Goal: Communication & Community: Answer question/provide support

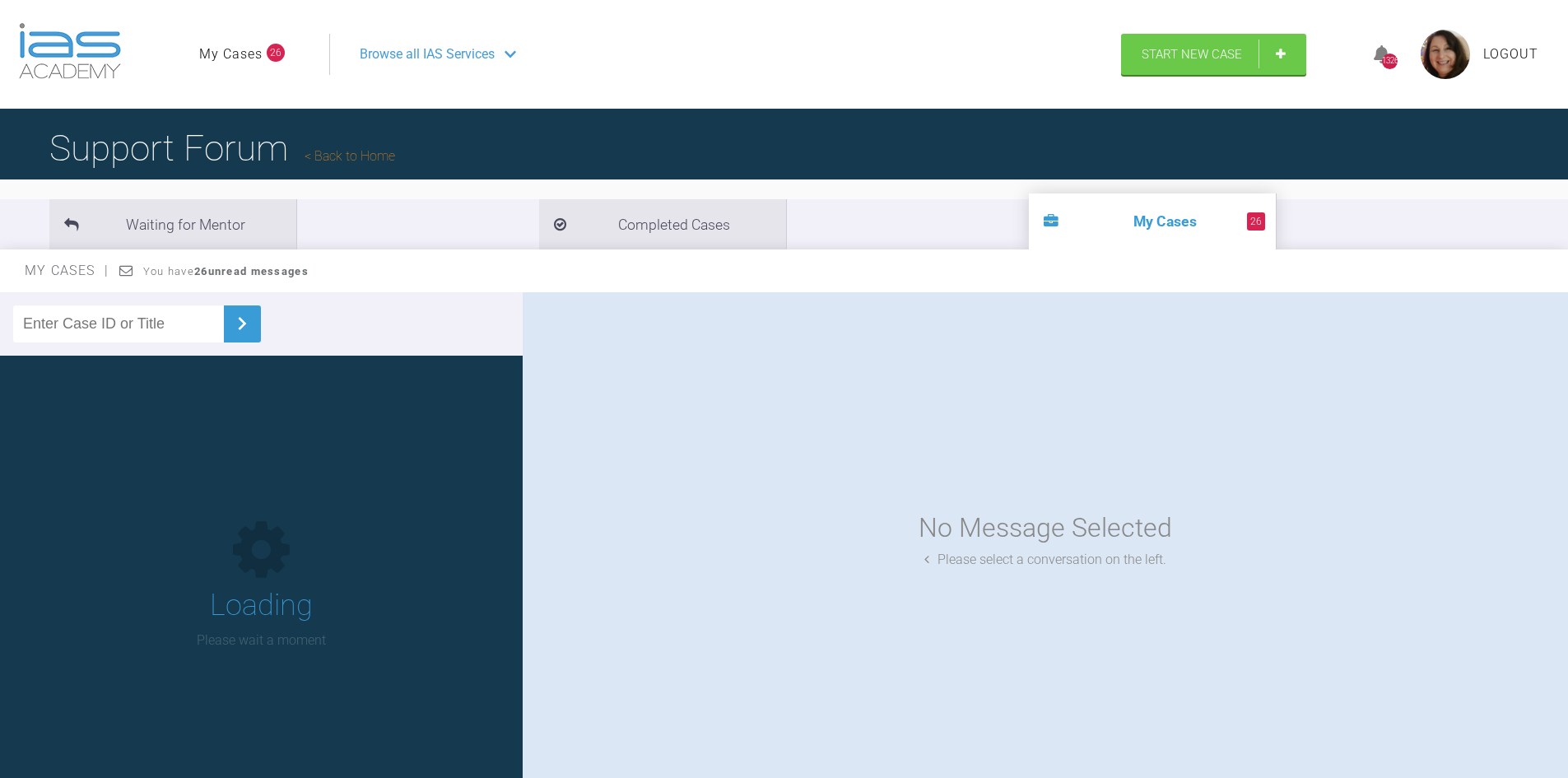
click at [121, 318] on input "text" at bounding box center [118, 324] width 210 height 37
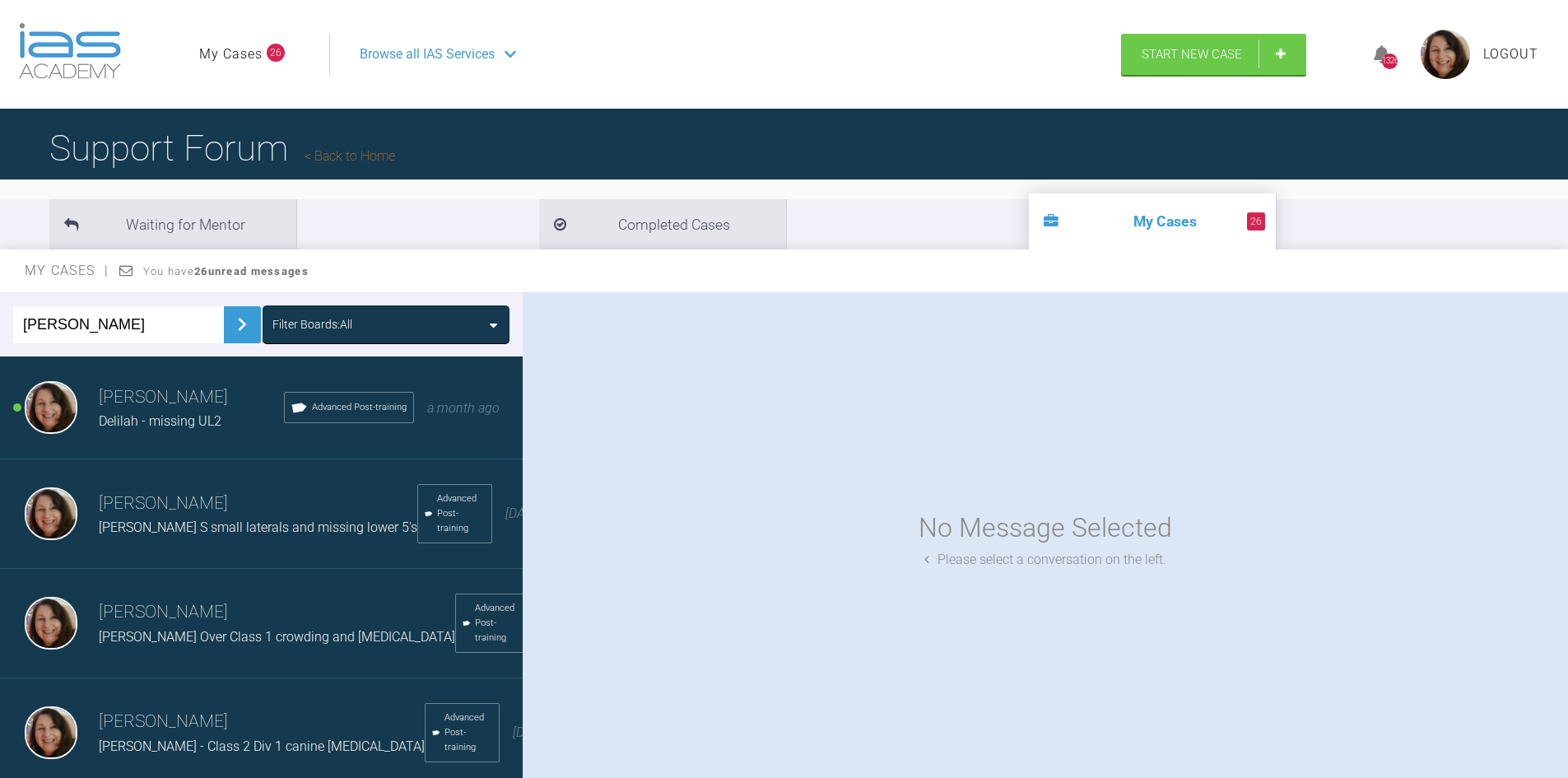
click at [235, 315] on img at bounding box center [242, 324] width 27 height 27
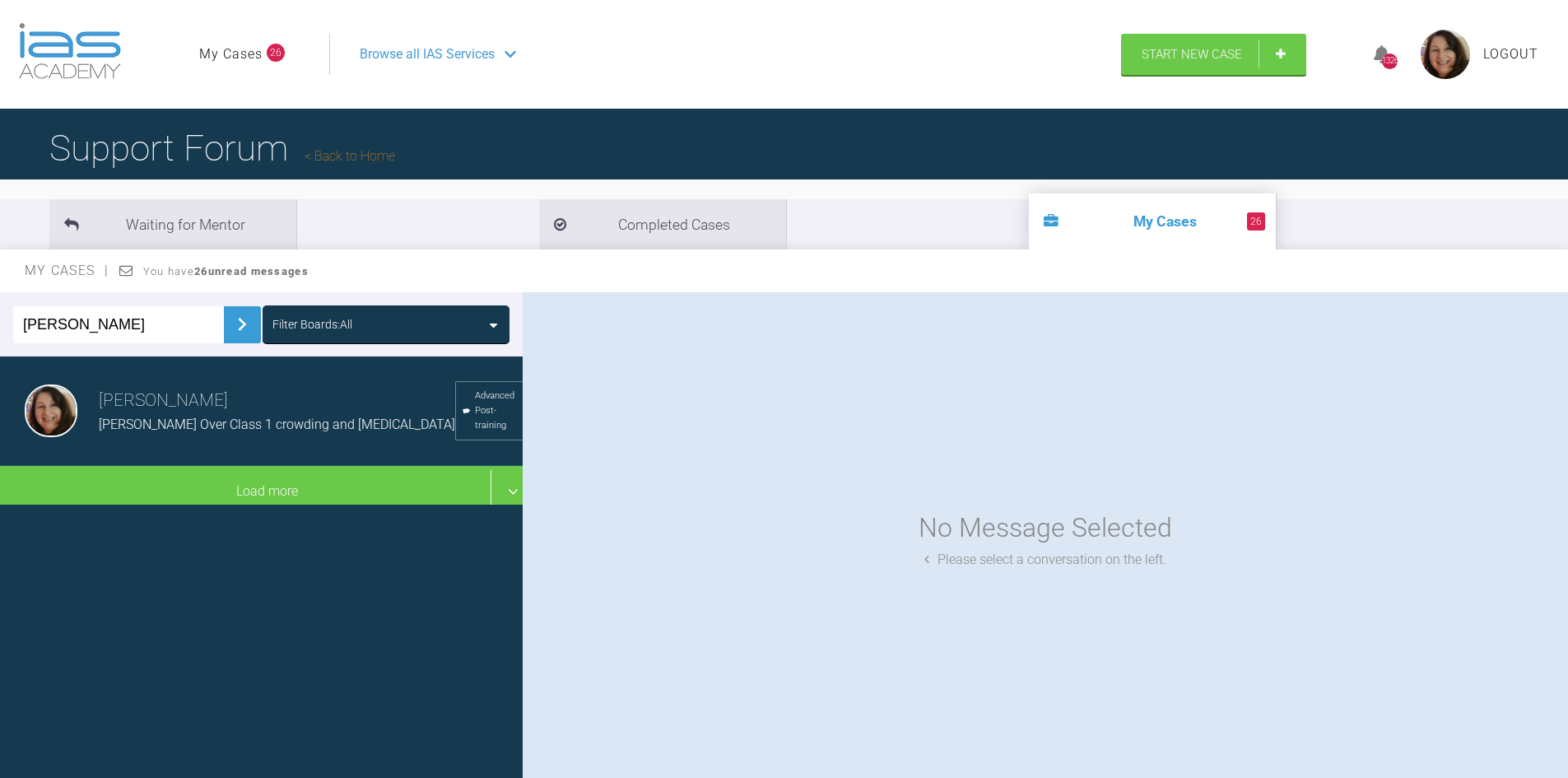
click at [149, 422] on span "[PERSON_NAME] Over Class 1 crowding and [MEDICAL_DATA]" at bounding box center [276, 425] width 357 height 15
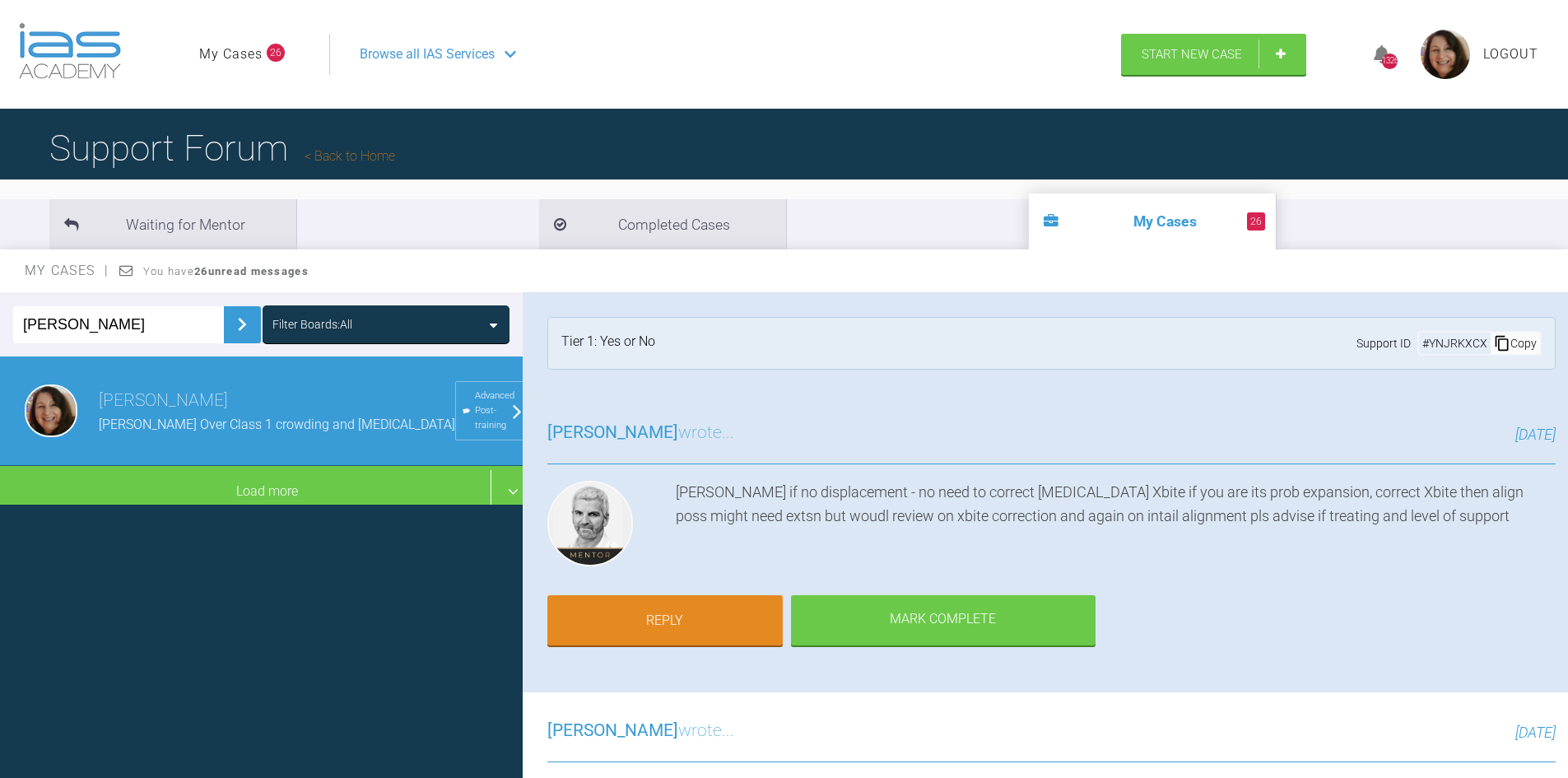
drag, startPoint x: 90, startPoint y: 320, endPoint x: 0, endPoint y: 303, distance: 91.6
click at [0, 303] on div "[PERSON_NAME] Boards: All" at bounding box center [261, 324] width 523 height 64
click at [230, 325] on img at bounding box center [242, 324] width 27 height 27
click at [230, 321] on img at bounding box center [242, 324] width 27 height 27
click at [229, 318] on img at bounding box center [242, 324] width 27 height 27
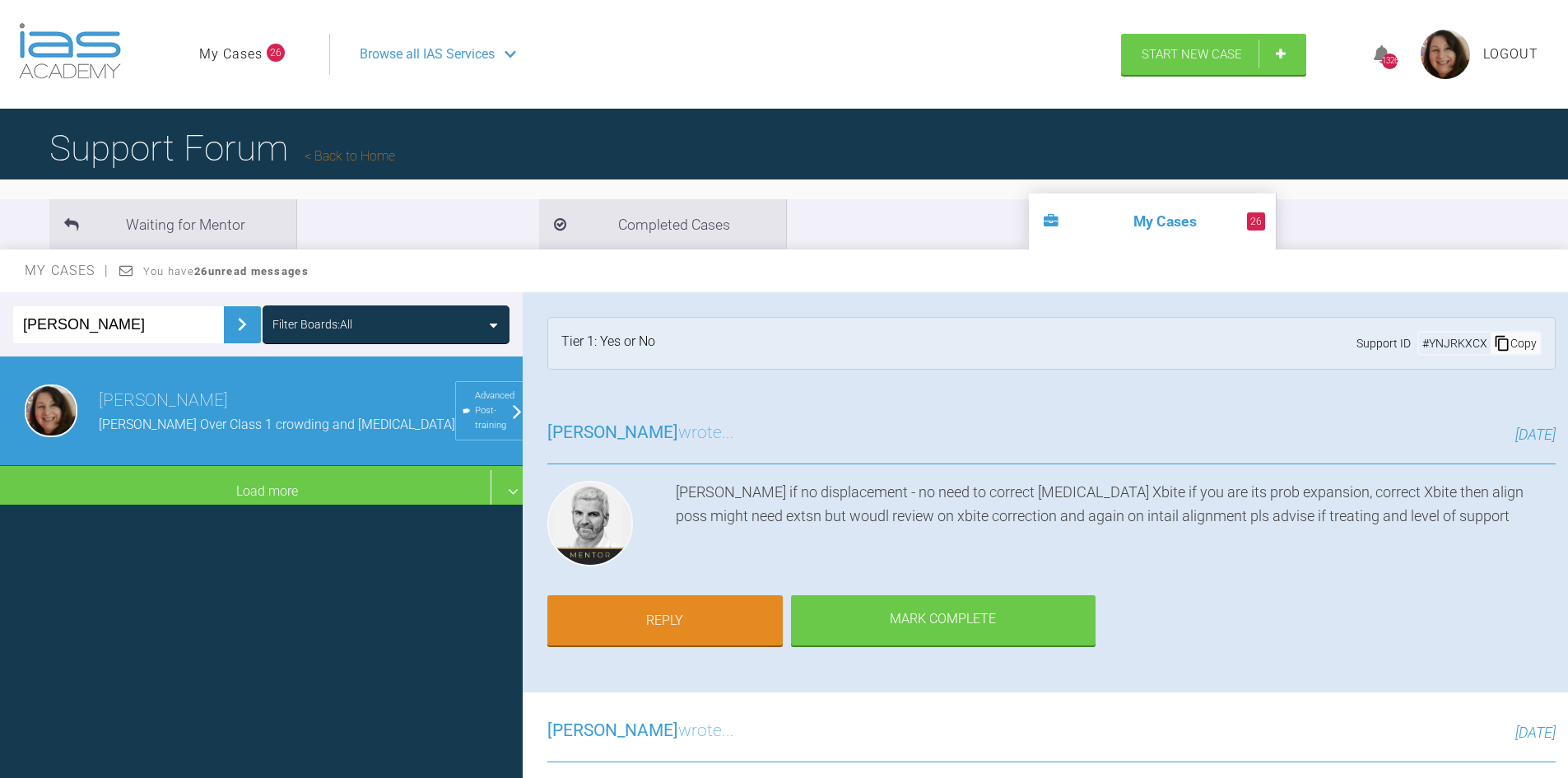
click at [152, 338] on input "[PERSON_NAME]" at bounding box center [118, 324] width 210 height 37
type input "[PERSON_NAME]"
click at [231, 324] on img at bounding box center [242, 324] width 27 height 27
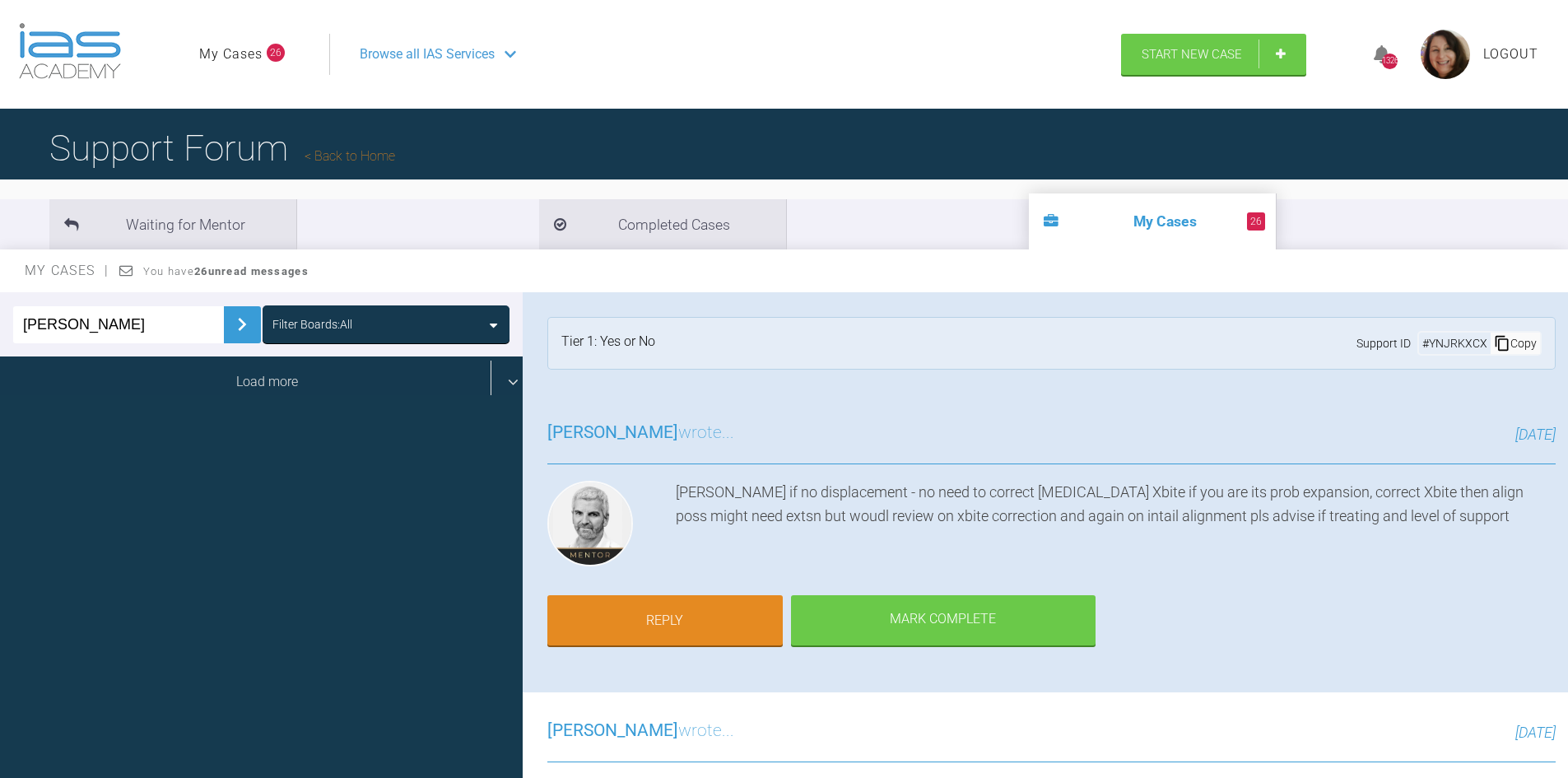
click at [268, 383] on div "Load more" at bounding box center [268, 383] width 535 height 51
click at [284, 380] on div "Load more" at bounding box center [268, 383] width 535 height 51
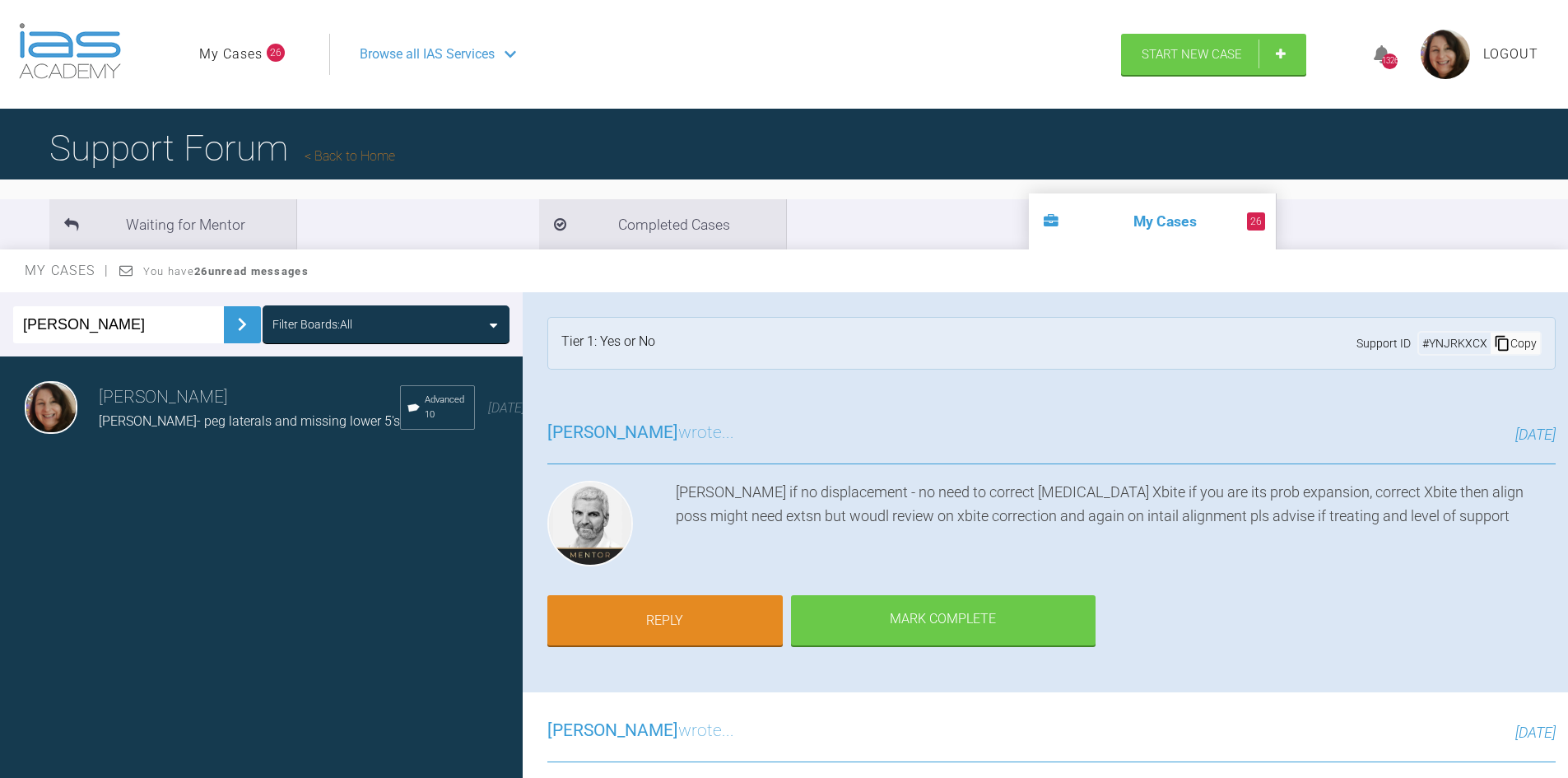
click at [488, 381] on div "[PERSON_NAME] [PERSON_NAME] C- peg laterals and missing lower 5's Advanced 10 […" at bounding box center [268, 408] width 535 height 103
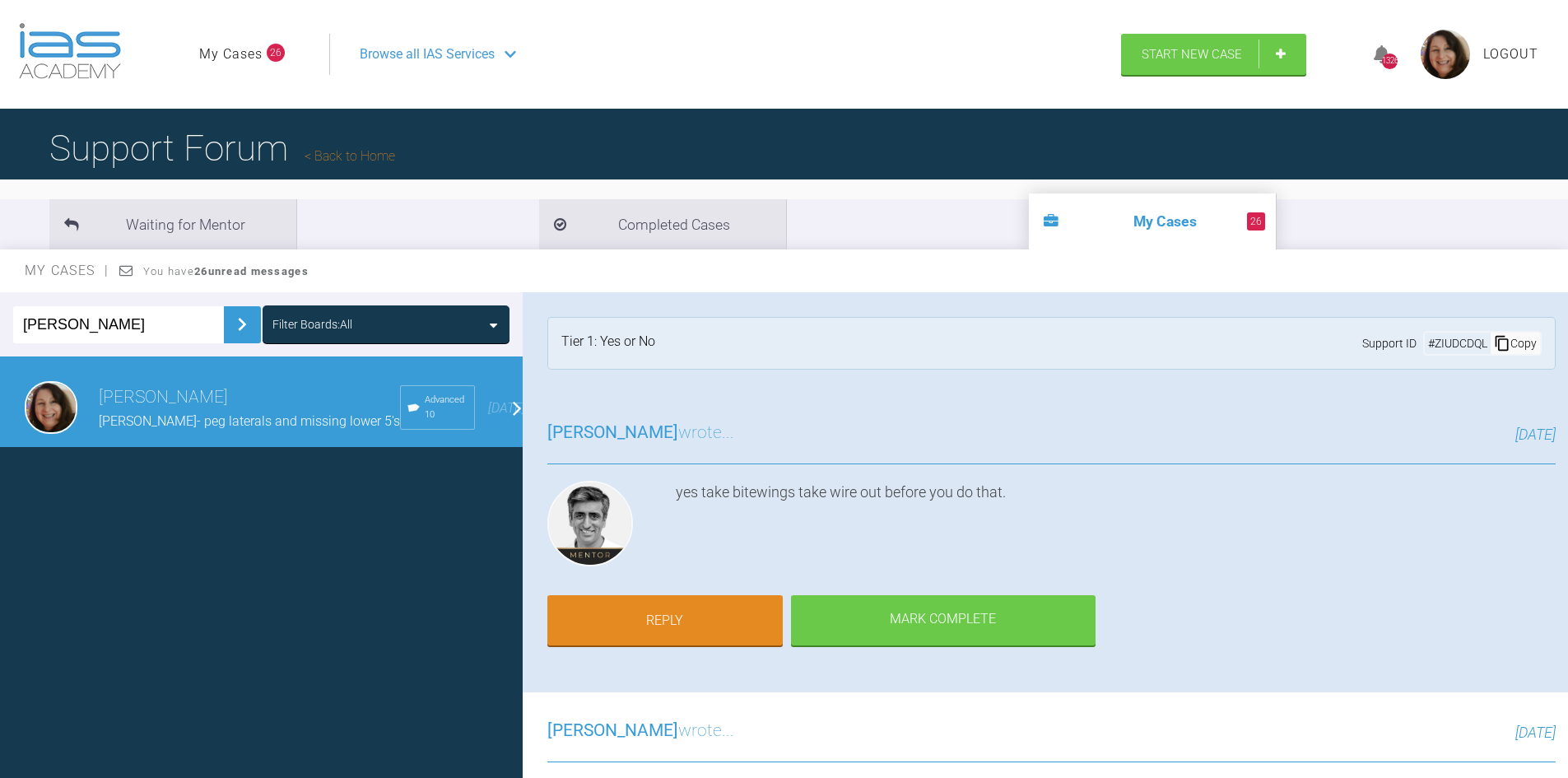
click at [159, 402] on h3 "[PERSON_NAME]" at bounding box center [249, 397] width 301 height 28
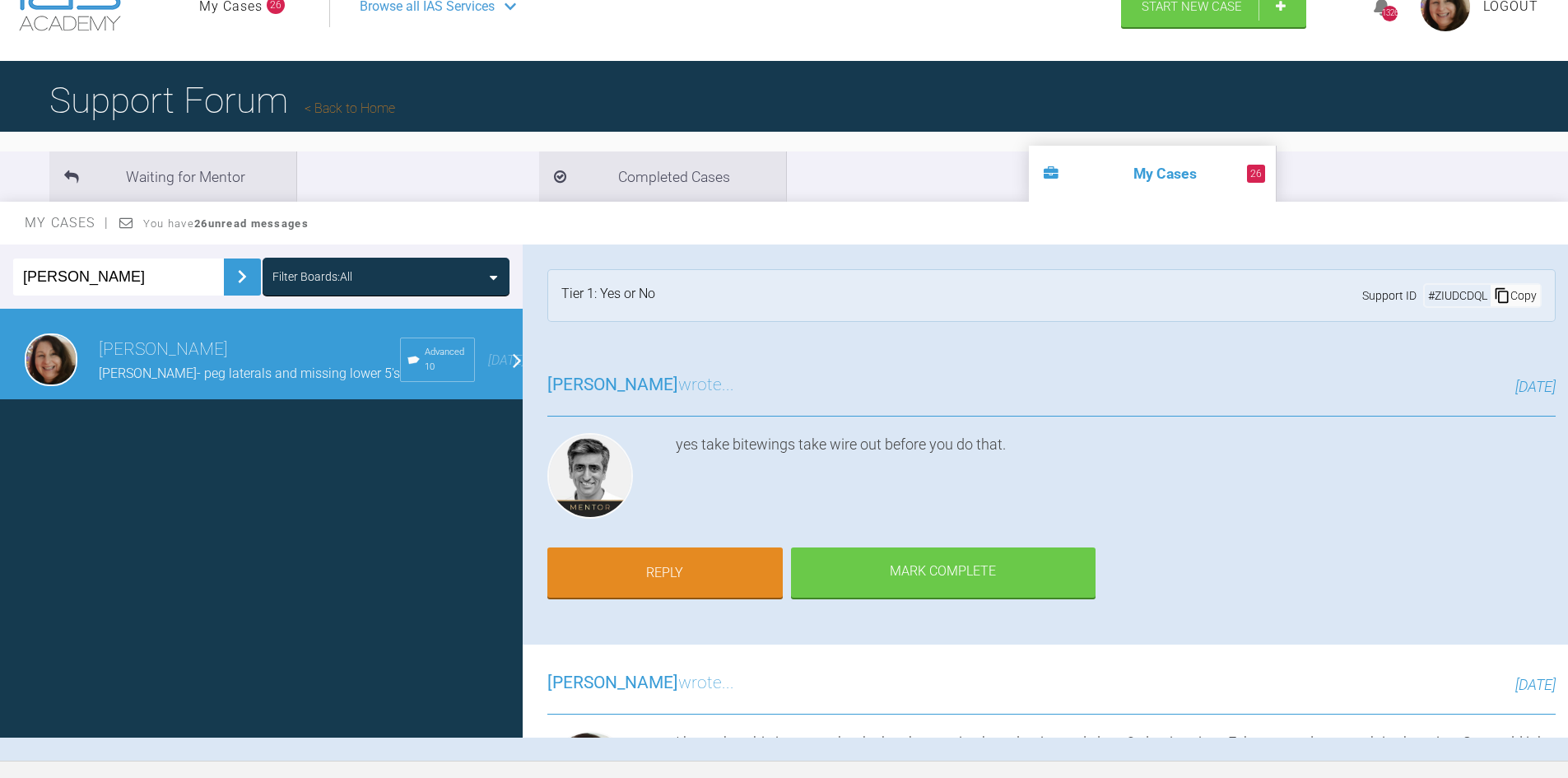
scroll to position [46, 0]
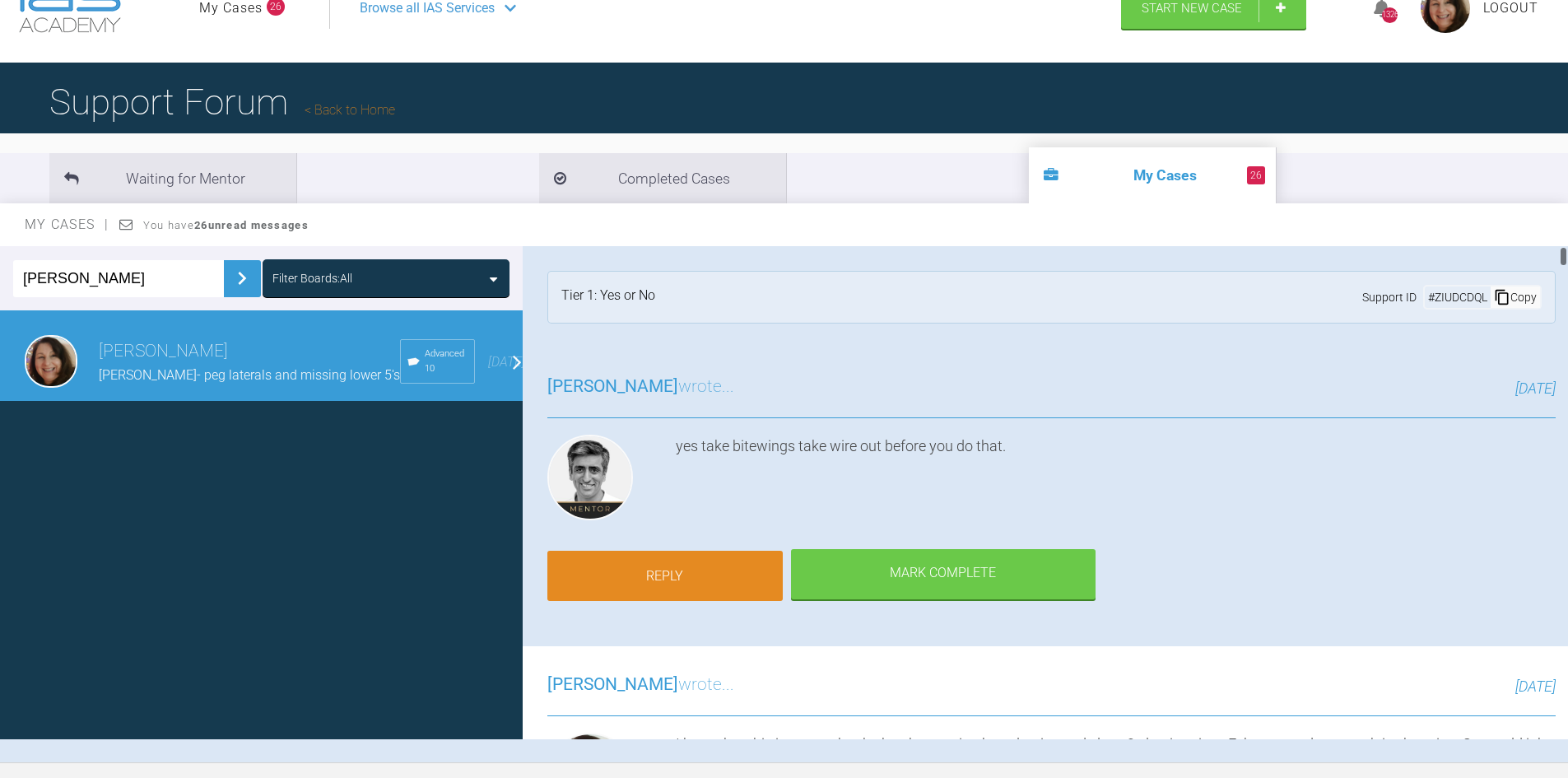
click at [667, 569] on link "Reply" at bounding box center [665, 577] width 235 height 51
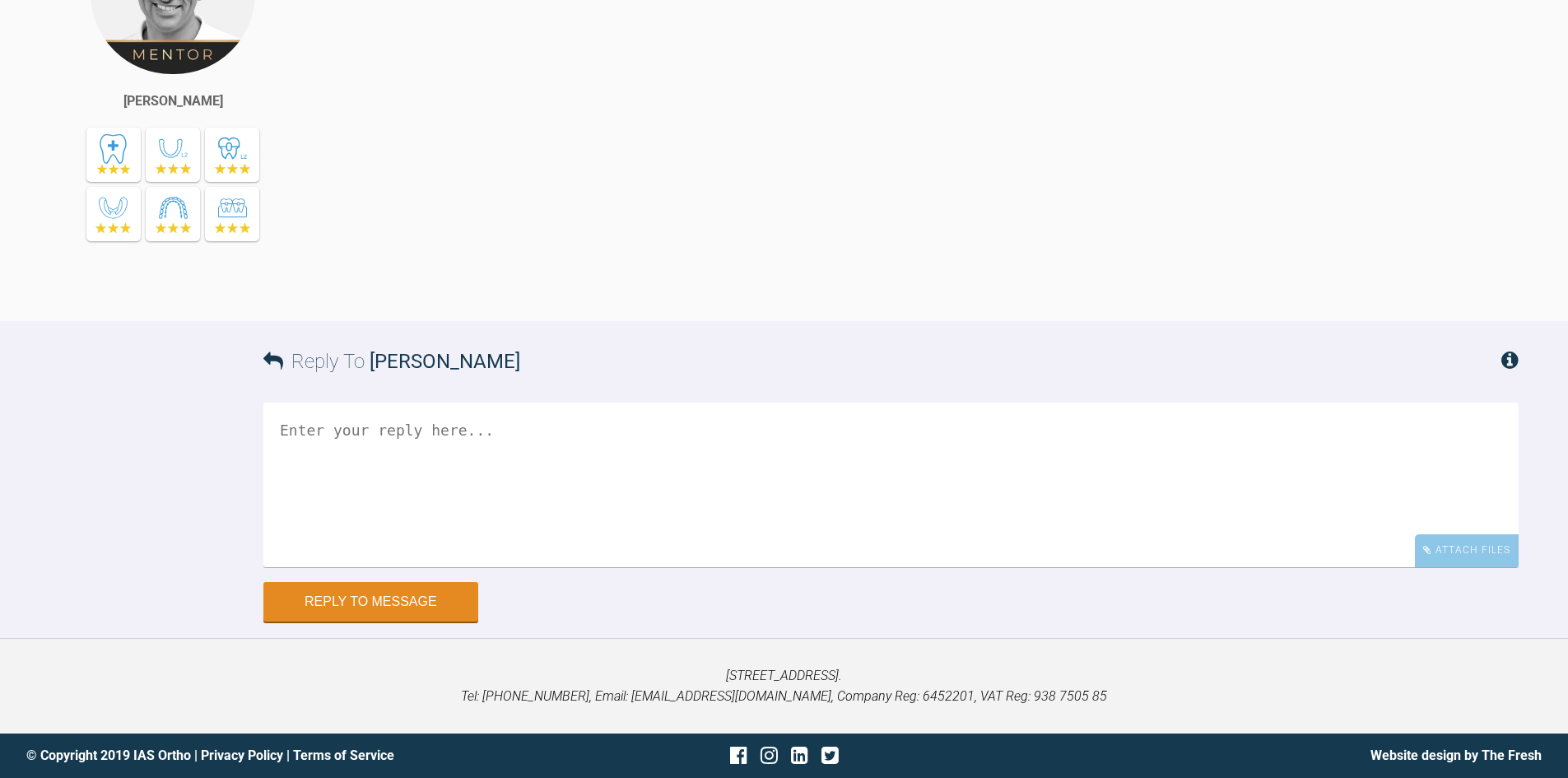
scroll to position [30267, 0]
click at [347, 449] on textarea at bounding box center [891, 484] width 1256 height 164
type textarea "Hi Asif, Saw patient [DATE]"
click at [1470, 546] on div "Attach Files" at bounding box center [1466, 551] width 104 height 33
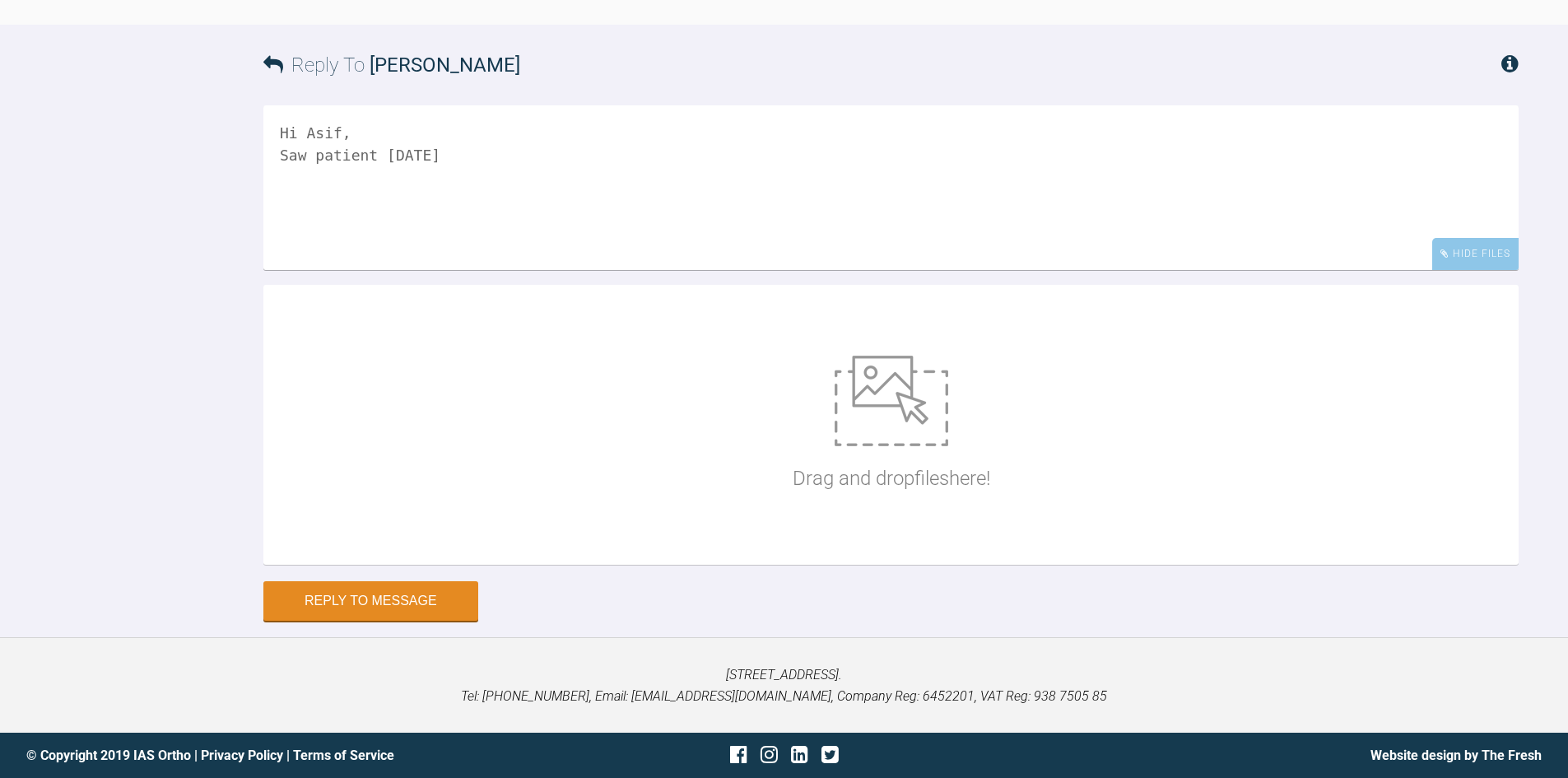
click at [887, 447] on img at bounding box center [891, 401] width 114 height 91
type input "C:\fakepath\IMG_9573.JPG"
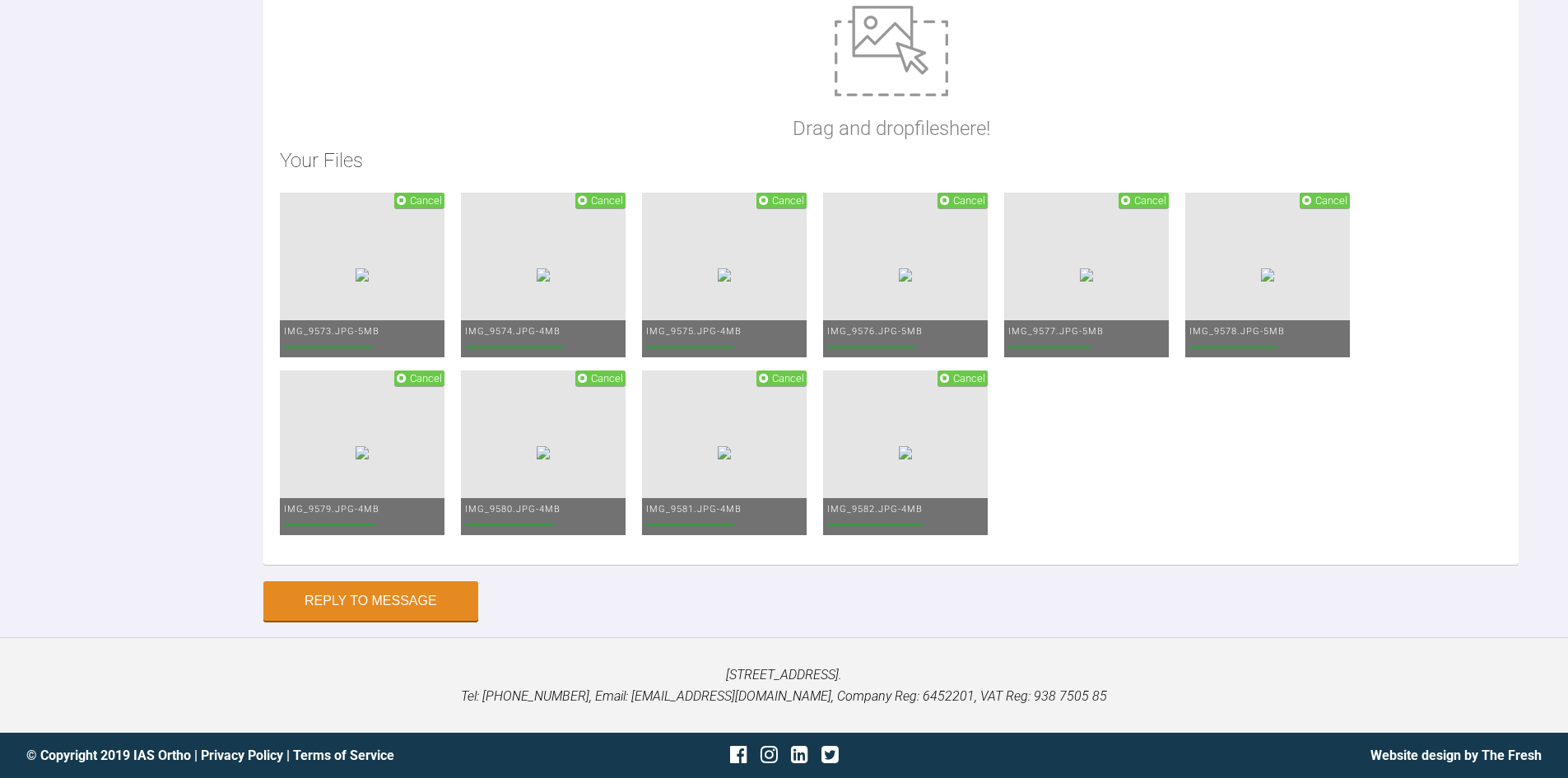
scroll to position [30407, 0]
click at [860, 97] on img at bounding box center [891, 51] width 114 height 91
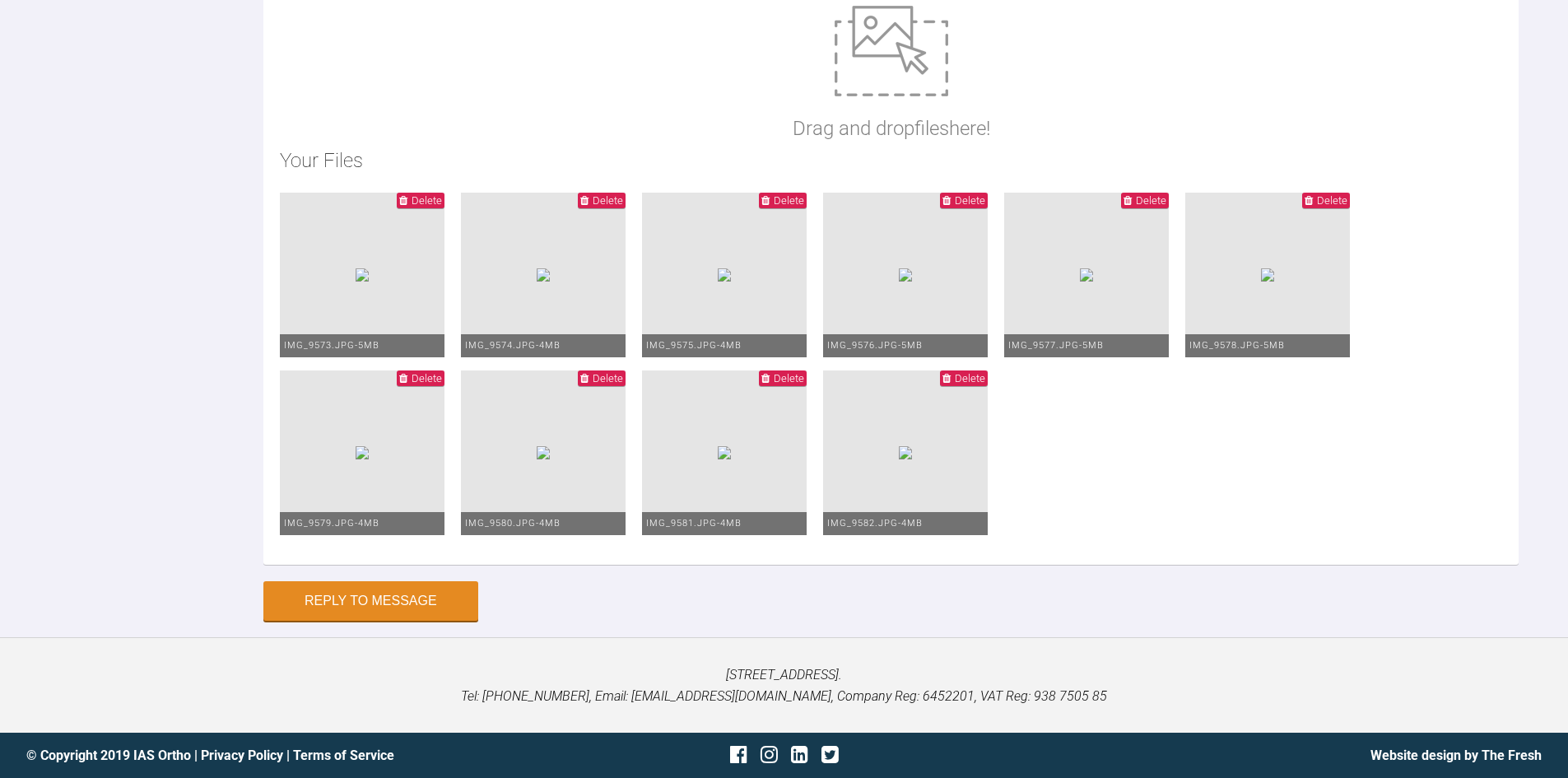
type input "C:\fakepath\45901447421RX.jpg"
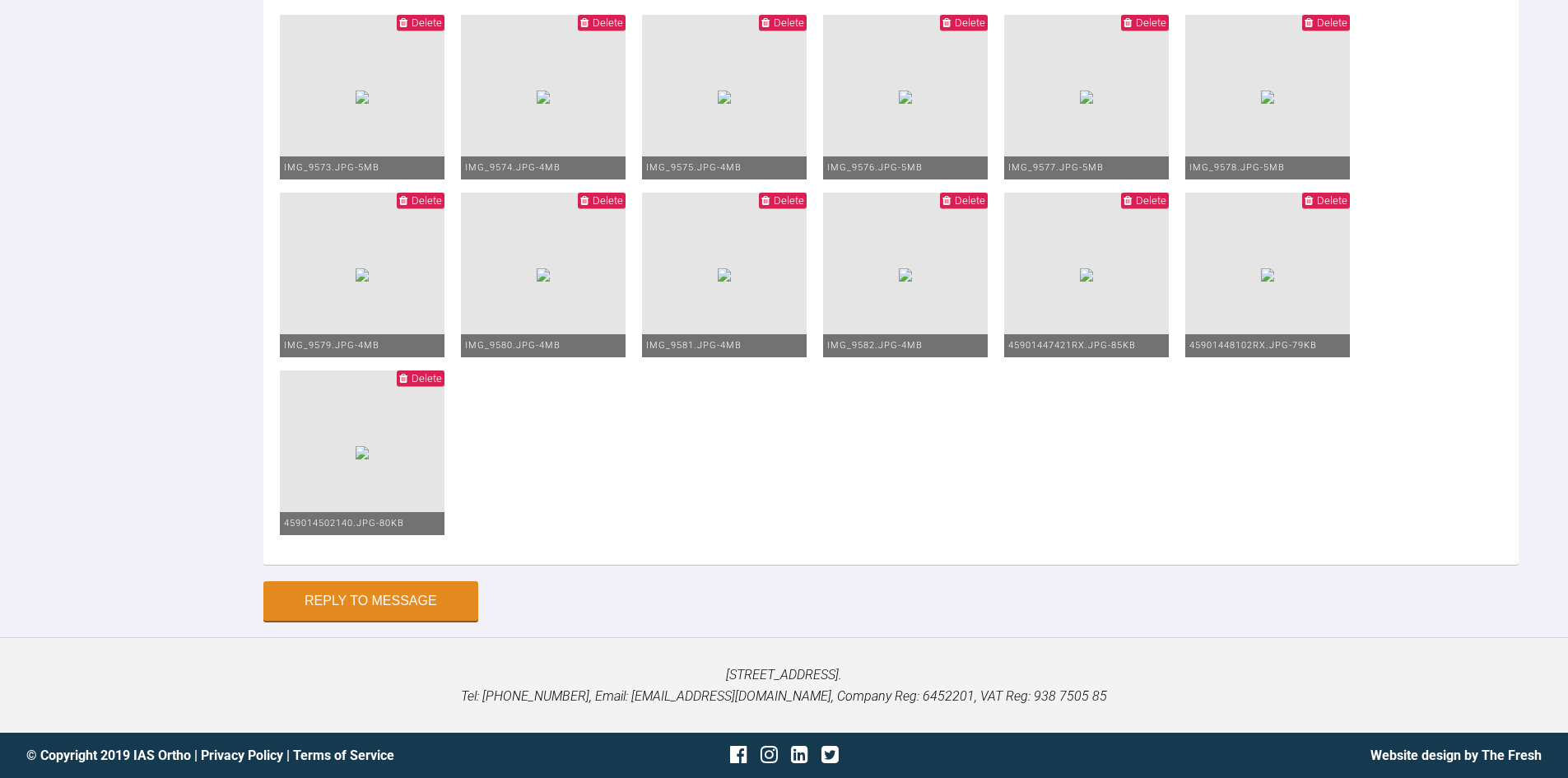
scroll to position [30406, 0]
paste textarea "RFA: Fixed Braces review DN: [PERSON_NAME] [GEOGRAPHIC_DATA]: good Pt report an…"
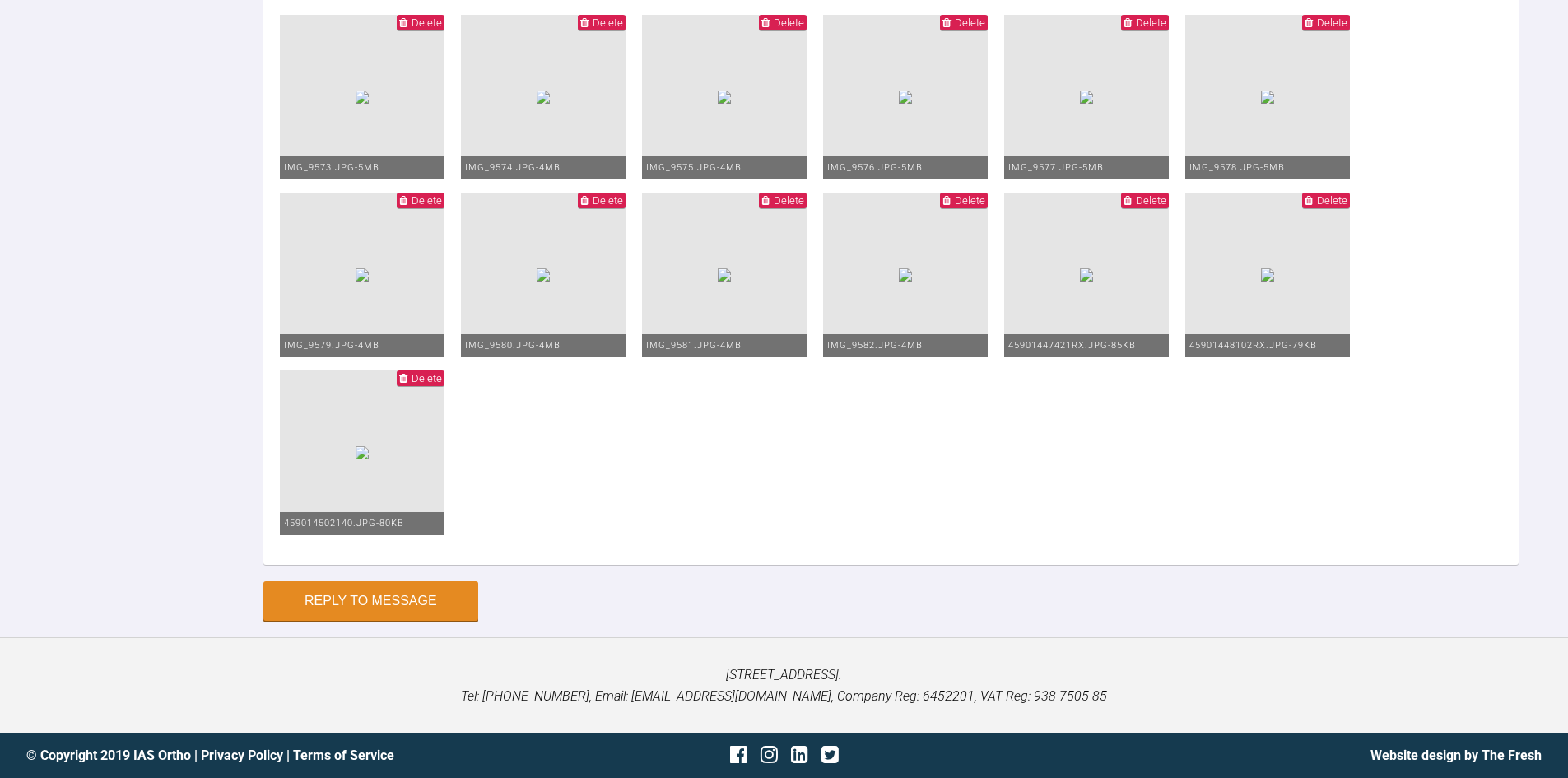
scroll to position [80, 0]
drag, startPoint x: 331, startPoint y: 310, endPoint x: 481, endPoint y: 407, distance: 178.6
drag, startPoint x: 280, startPoint y: 258, endPoint x: 395, endPoint y: 300, distance: 122.4
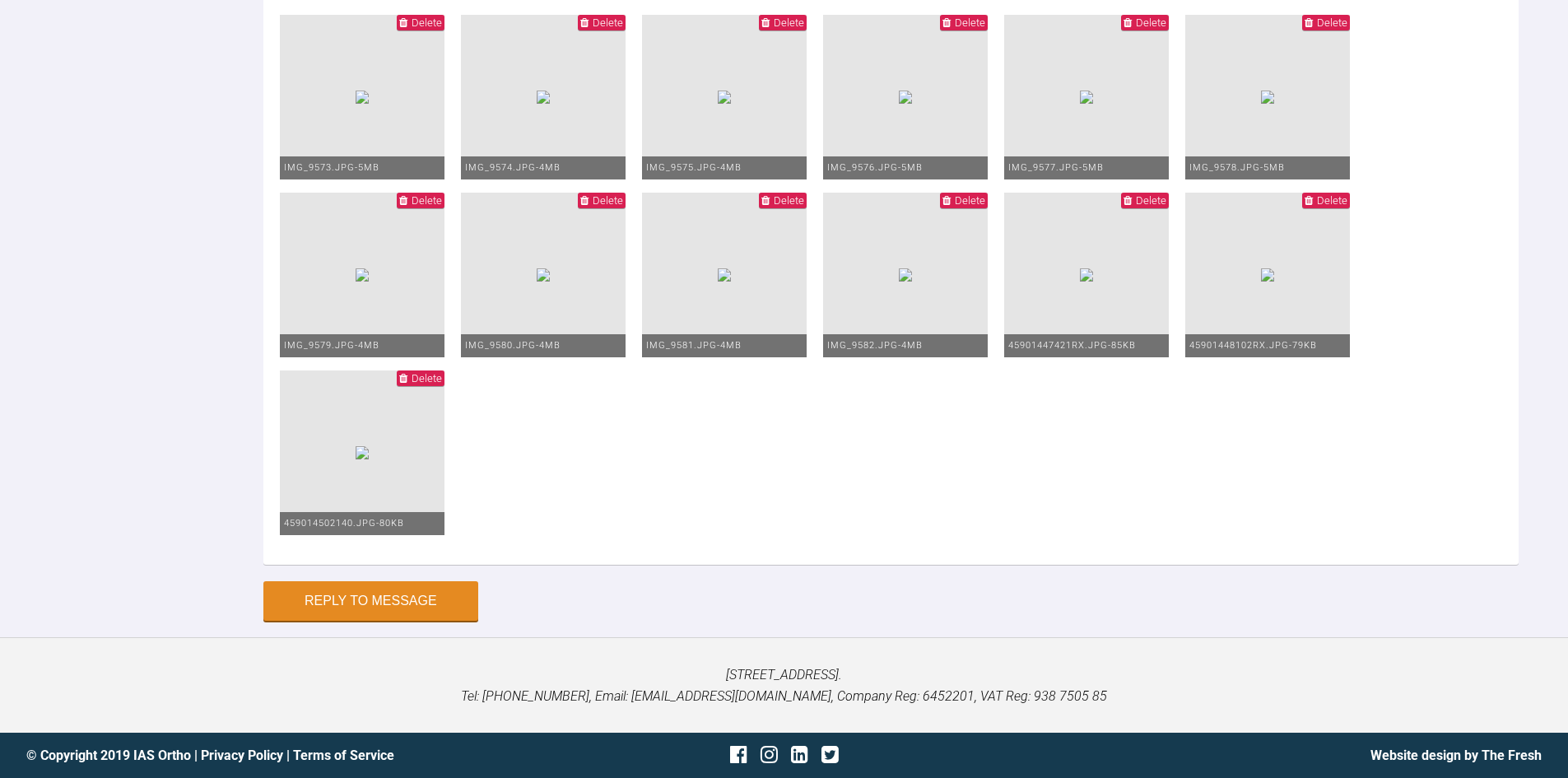
drag, startPoint x: 276, startPoint y: 303, endPoint x: 476, endPoint y: 338, distance: 203.0
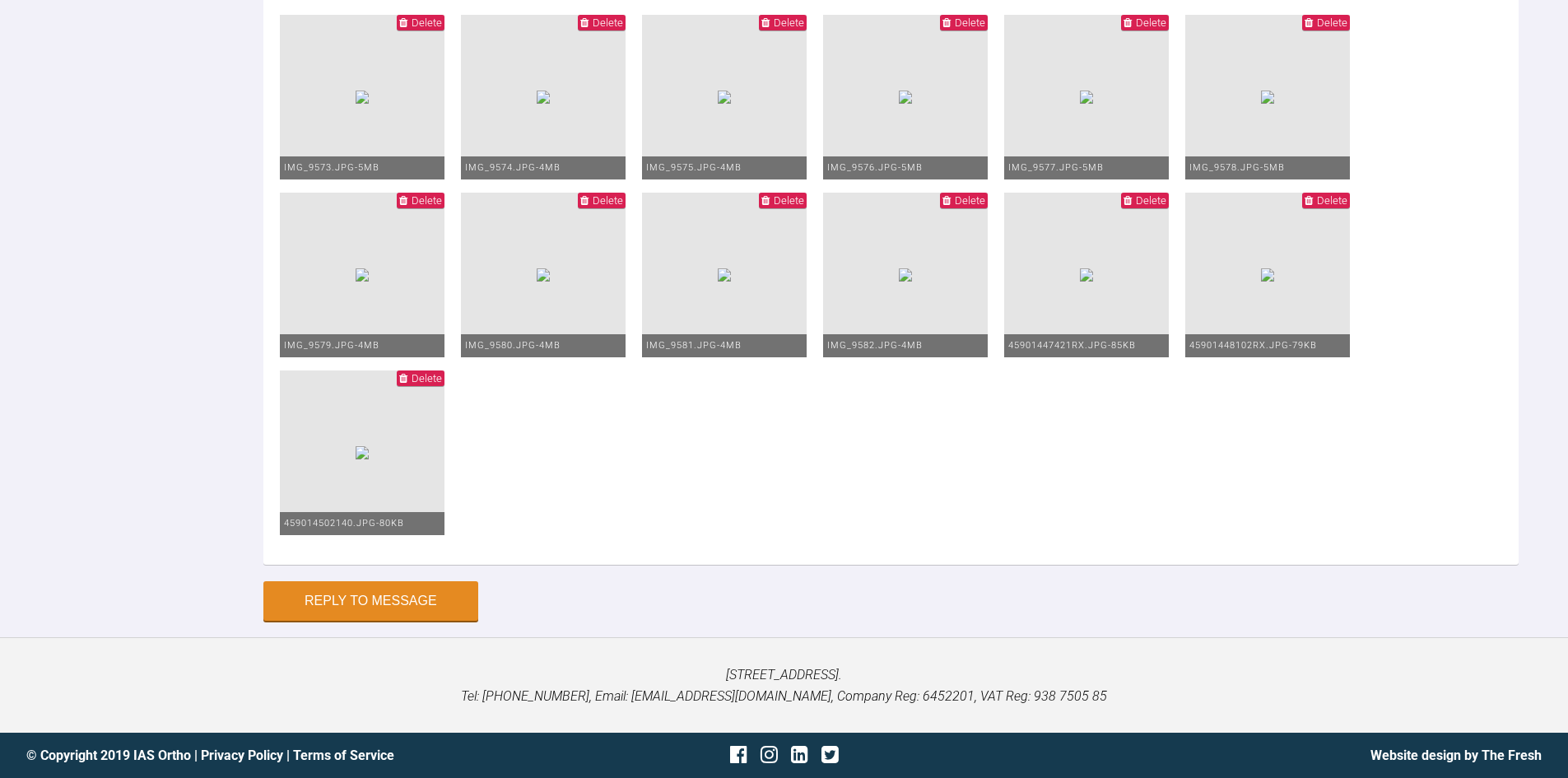
type textarea "Hi Asif, Saw patient [DATE] I'm a little frustrated by the lack of progress. Th…"
click at [399, 602] on button "Reply to Message" at bounding box center [370, 603] width 215 height 39
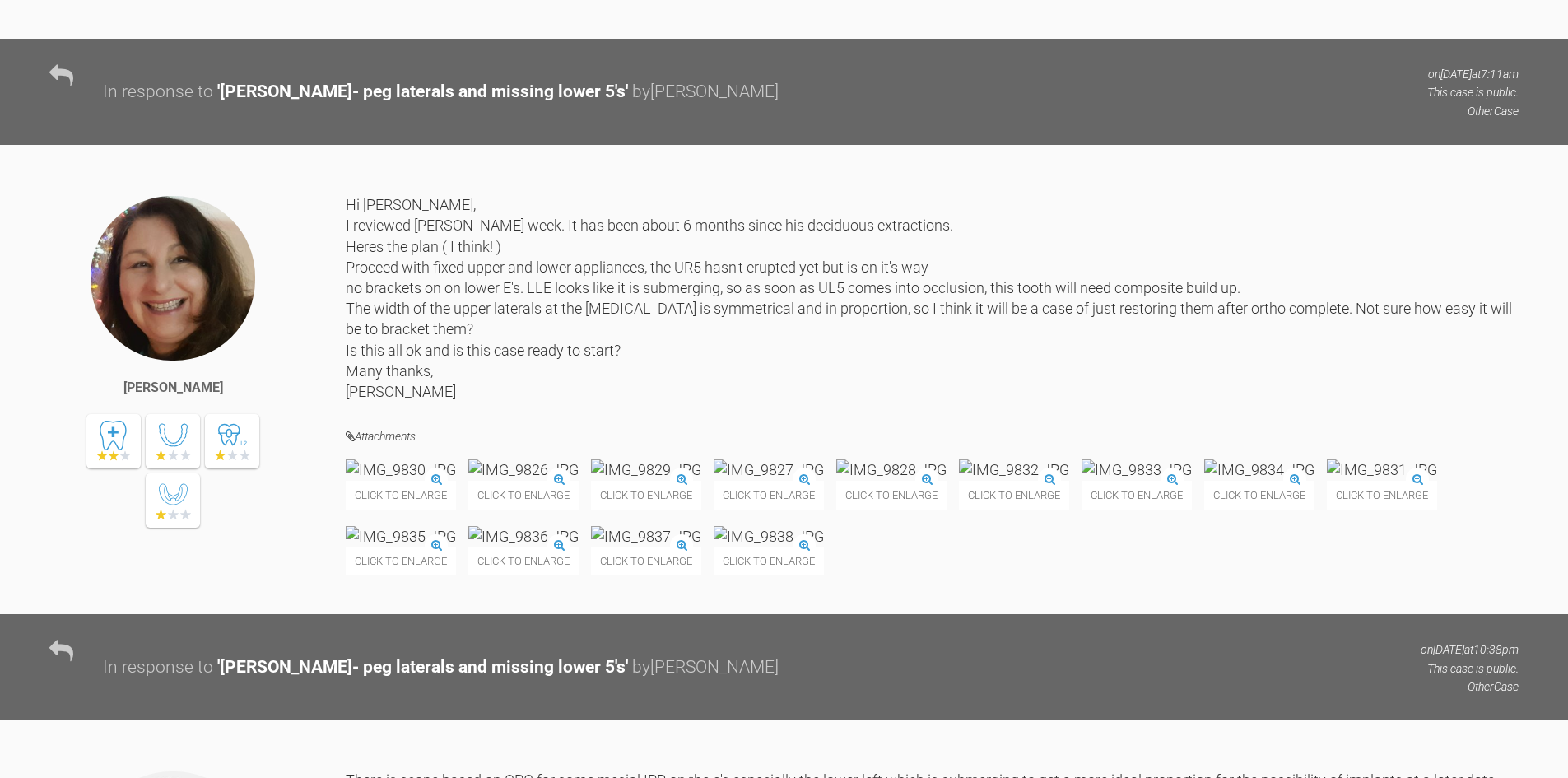
scroll to position [0, 0]
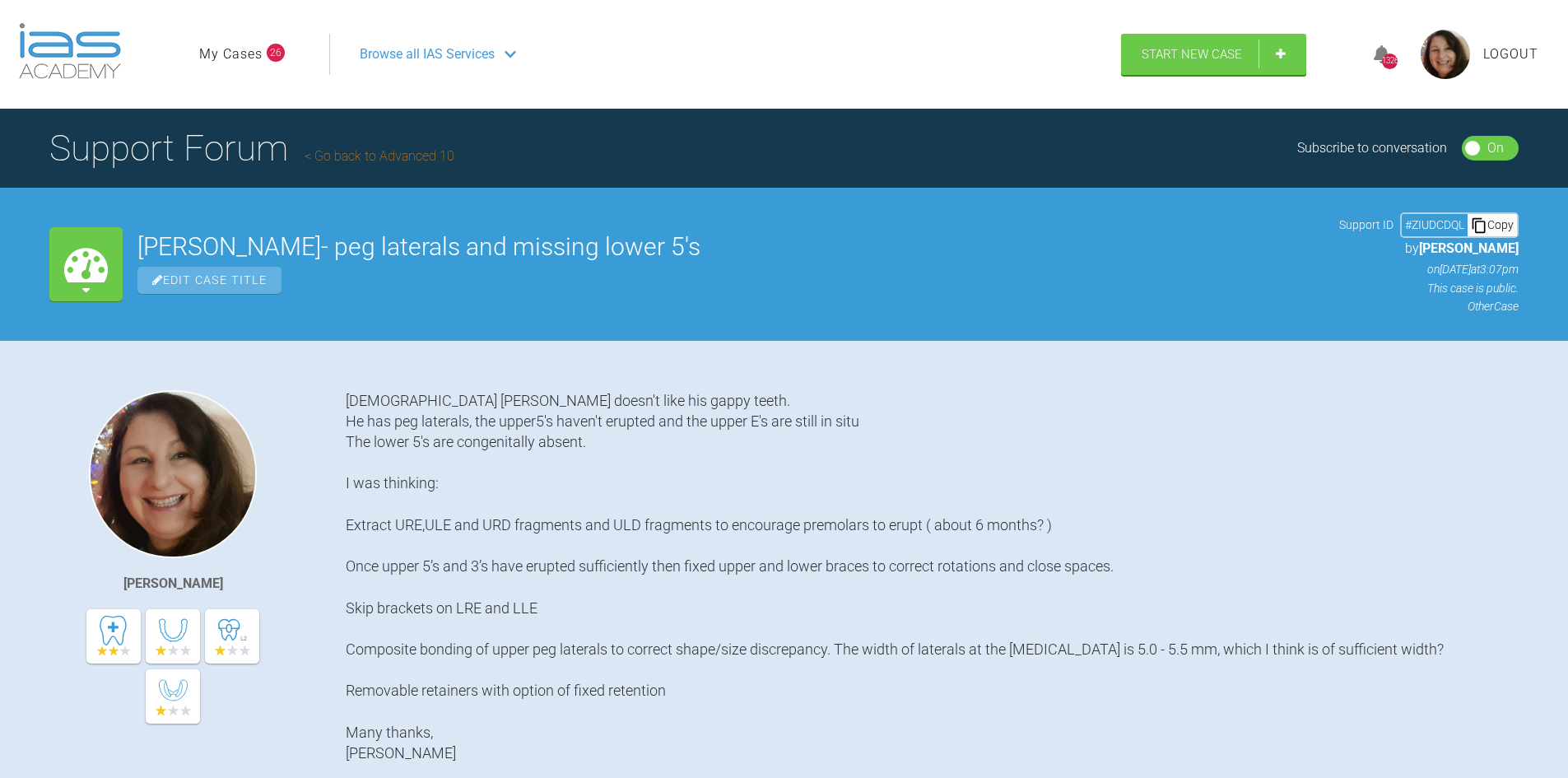
click at [233, 50] on link "My Cases" at bounding box center [231, 54] width 63 height 21
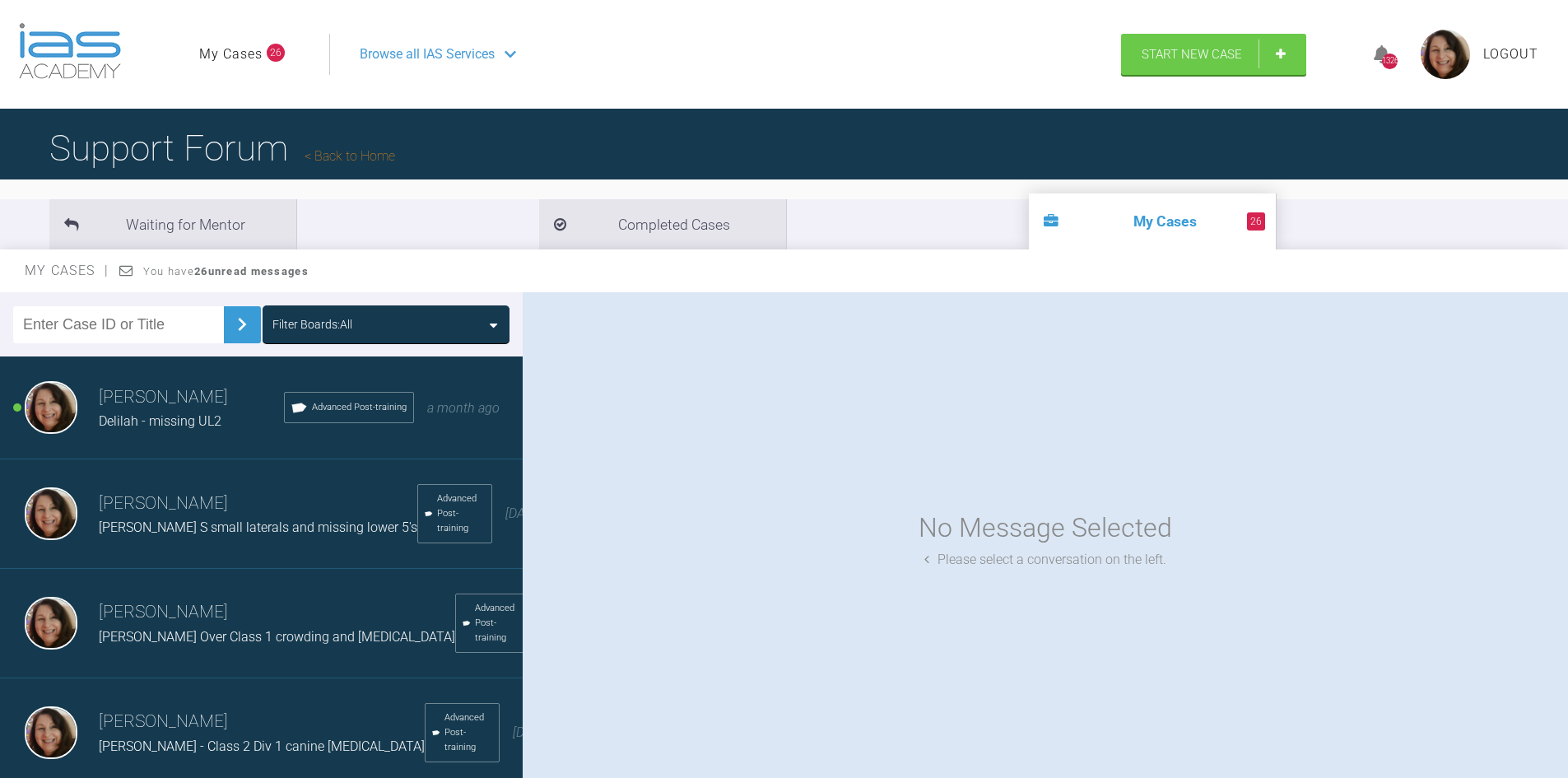
click at [62, 321] on input "text" at bounding box center [118, 324] width 210 height 37
type input "Guinevere"
click at [231, 324] on img at bounding box center [242, 324] width 27 height 27
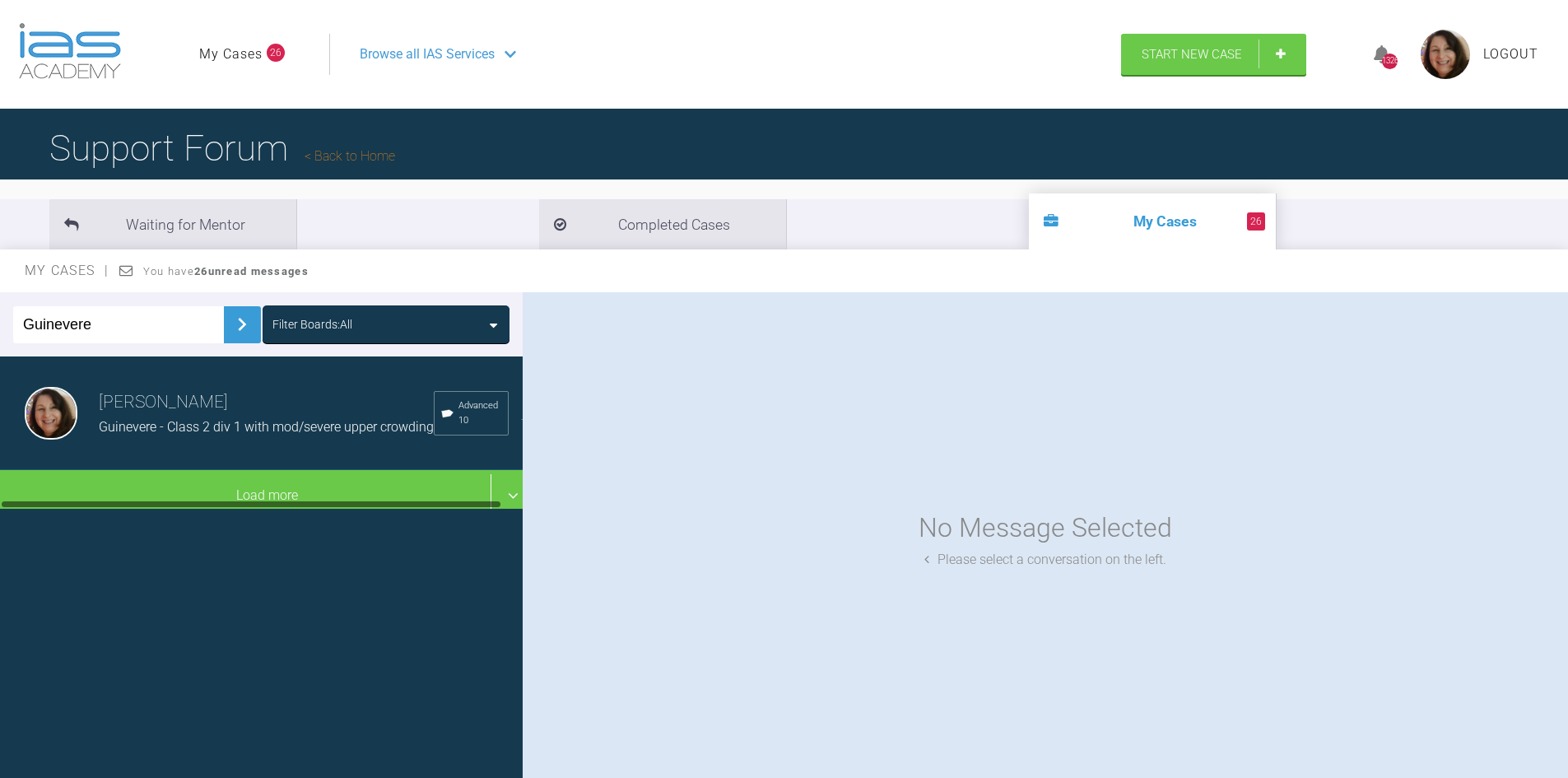
click at [164, 414] on h3 "[PERSON_NAME]" at bounding box center [266, 402] width 335 height 28
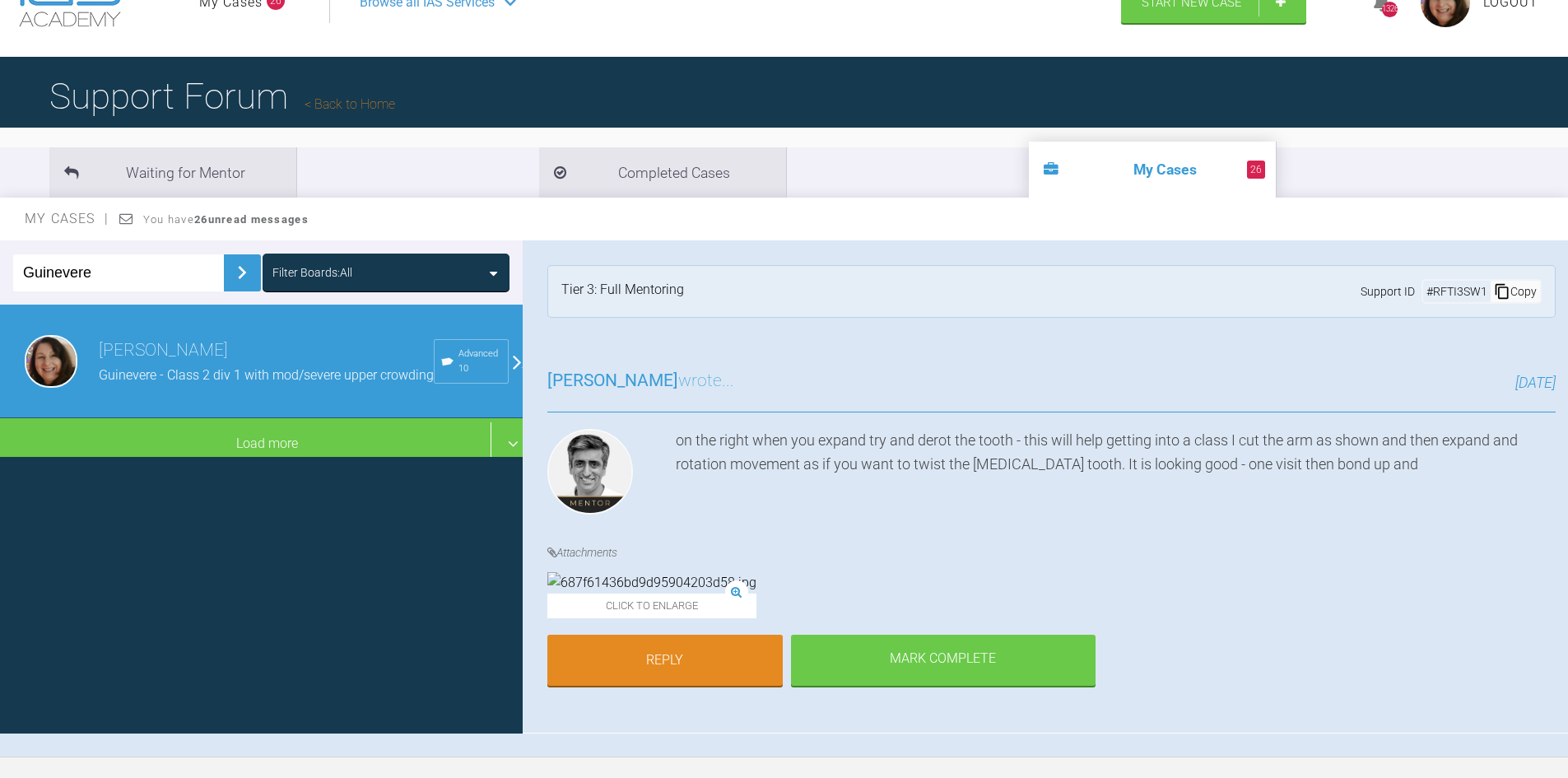
scroll to position [117, 0]
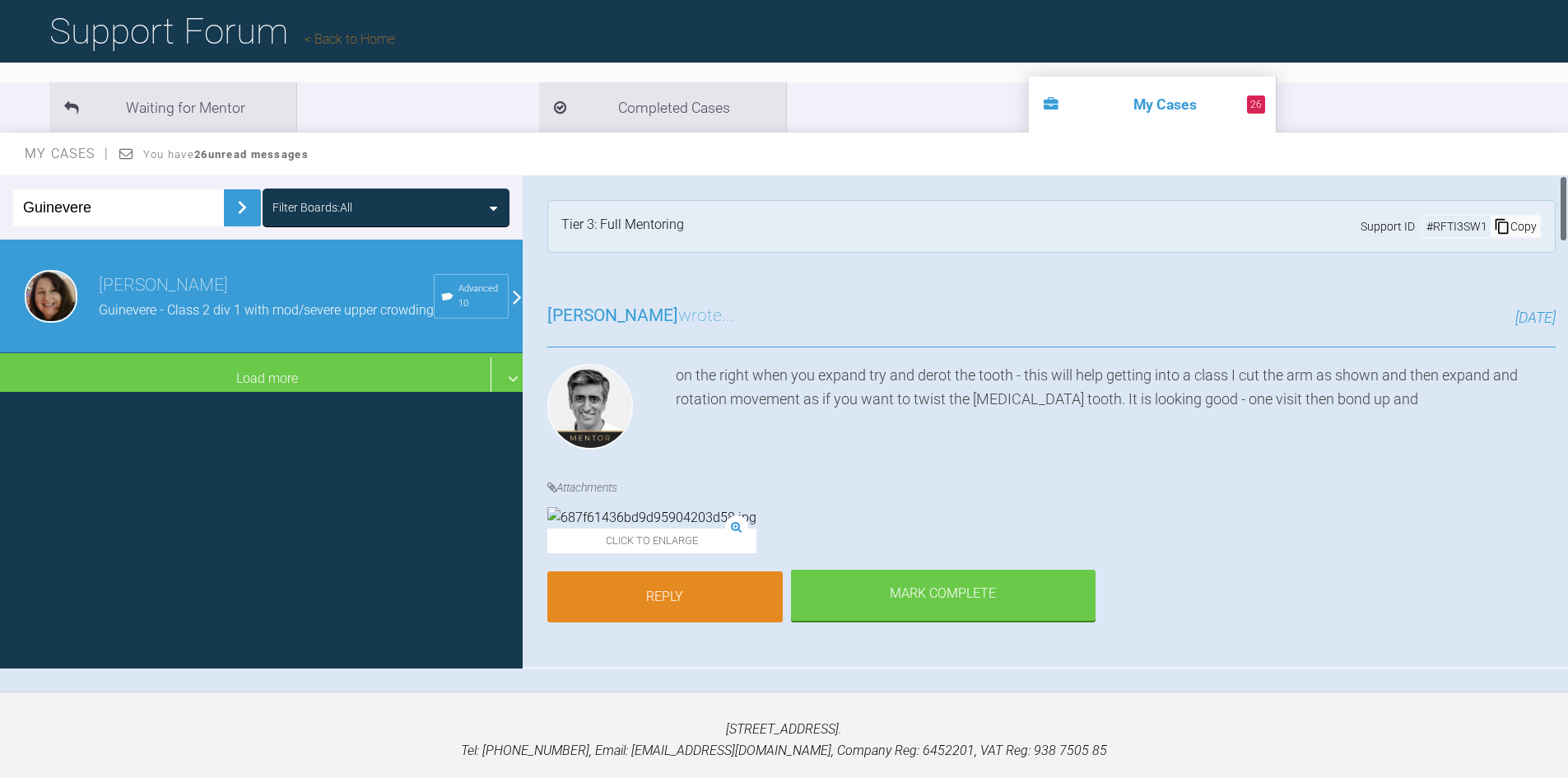
click at [638, 623] on link "Reply" at bounding box center [665, 597] width 235 height 51
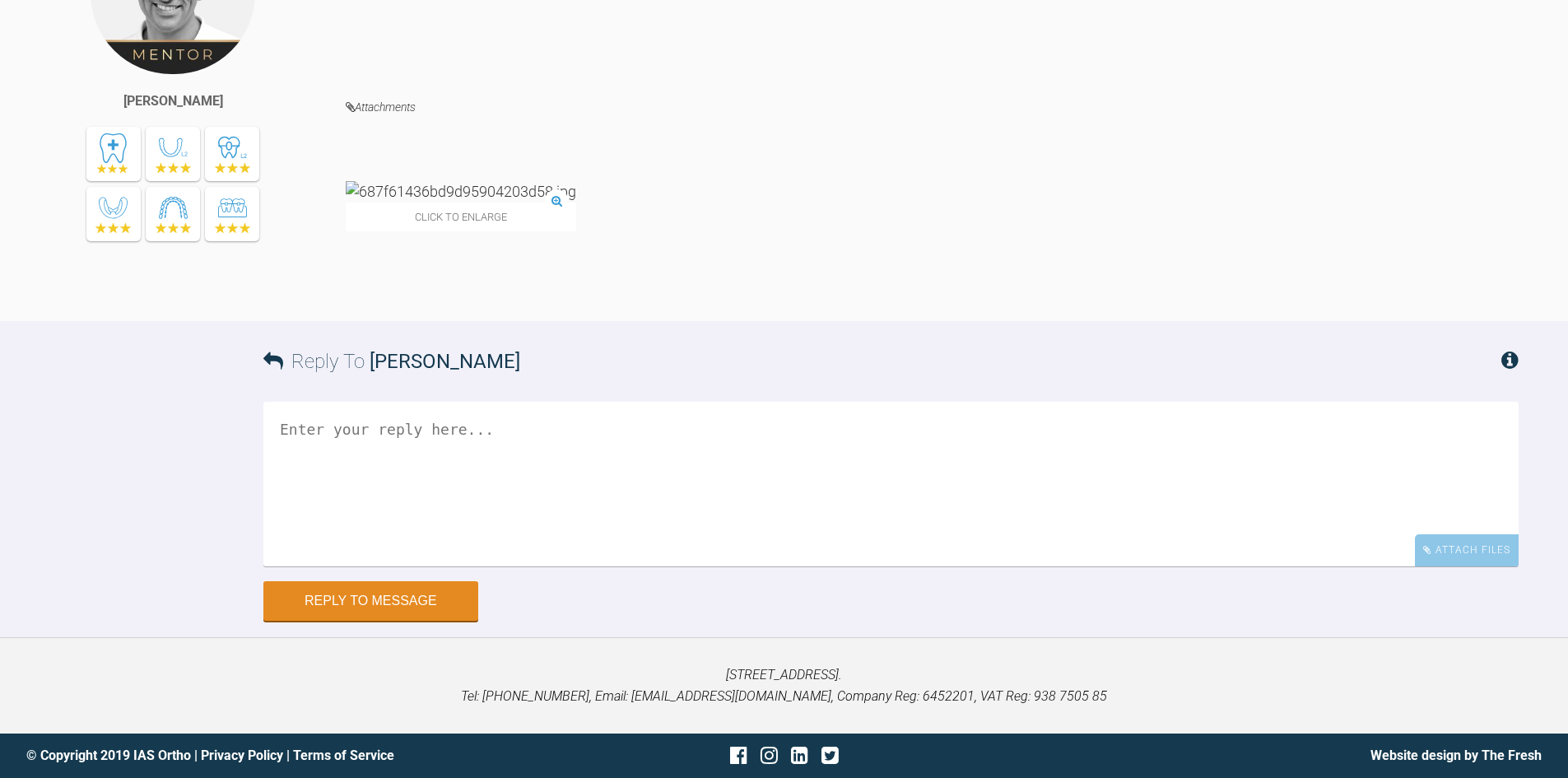
scroll to position [5081, 0]
click at [330, 436] on textarea at bounding box center [891, 484] width 1256 height 164
click at [1492, 549] on div "Attach Files" at bounding box center [1466, 551] width 104 height 33
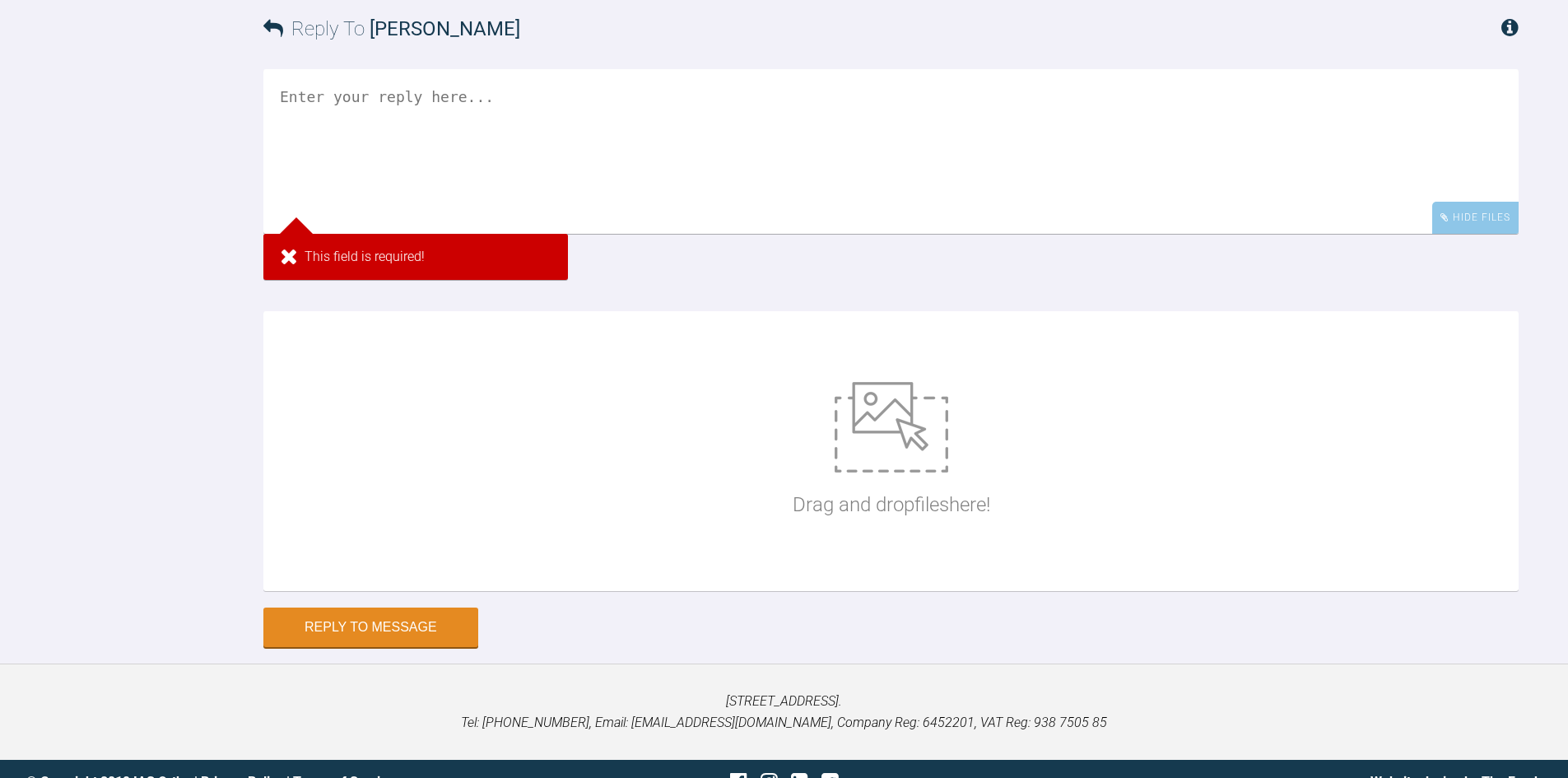
click at [869, 472] on img at bounding box center [891, 428] width 114 height 91
type input "C:\fakepath\IMG_9586.JPG"
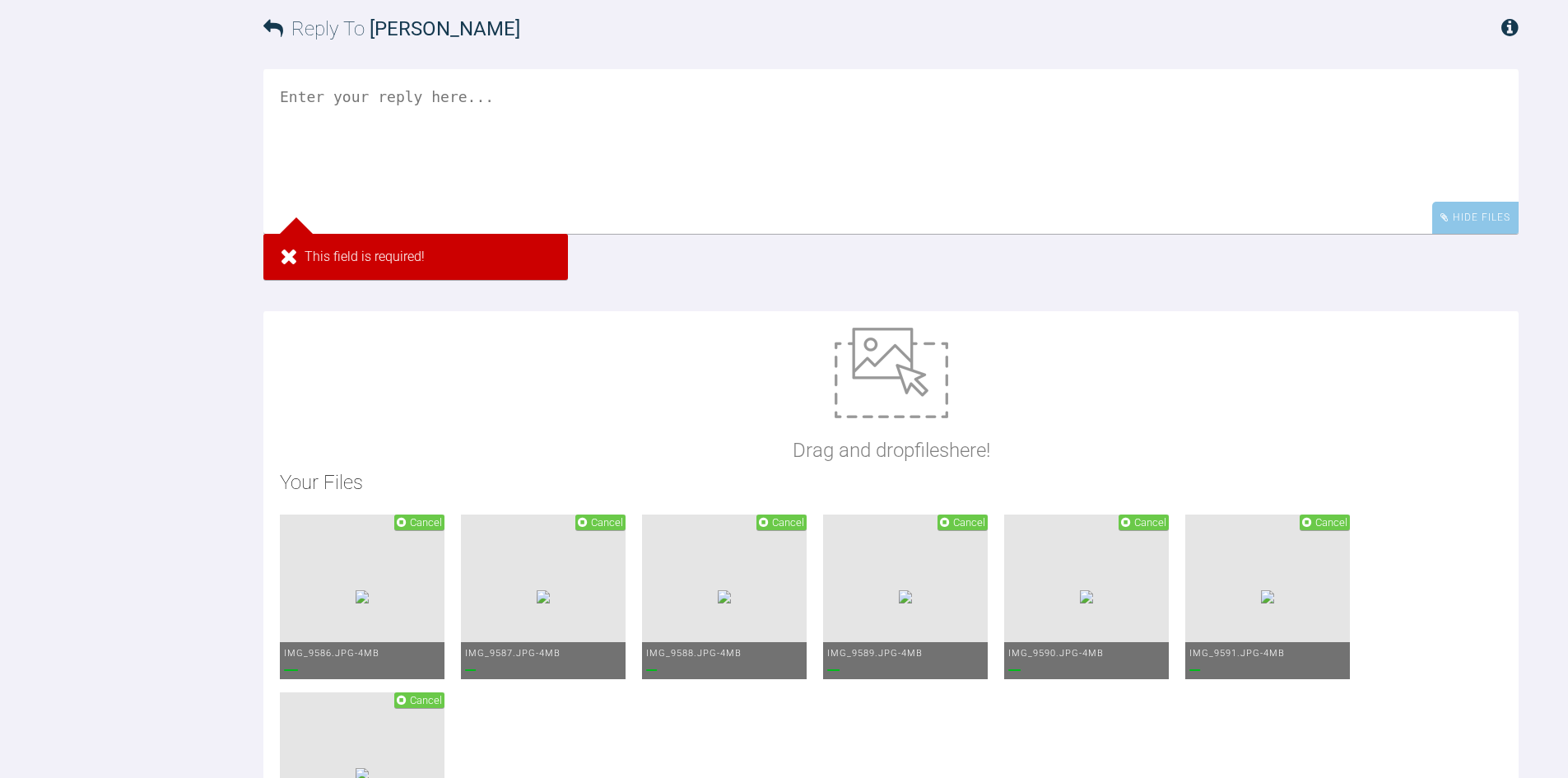
click at [429, 234] on textarea at bounding box center [891, 151] width 1256 height 164
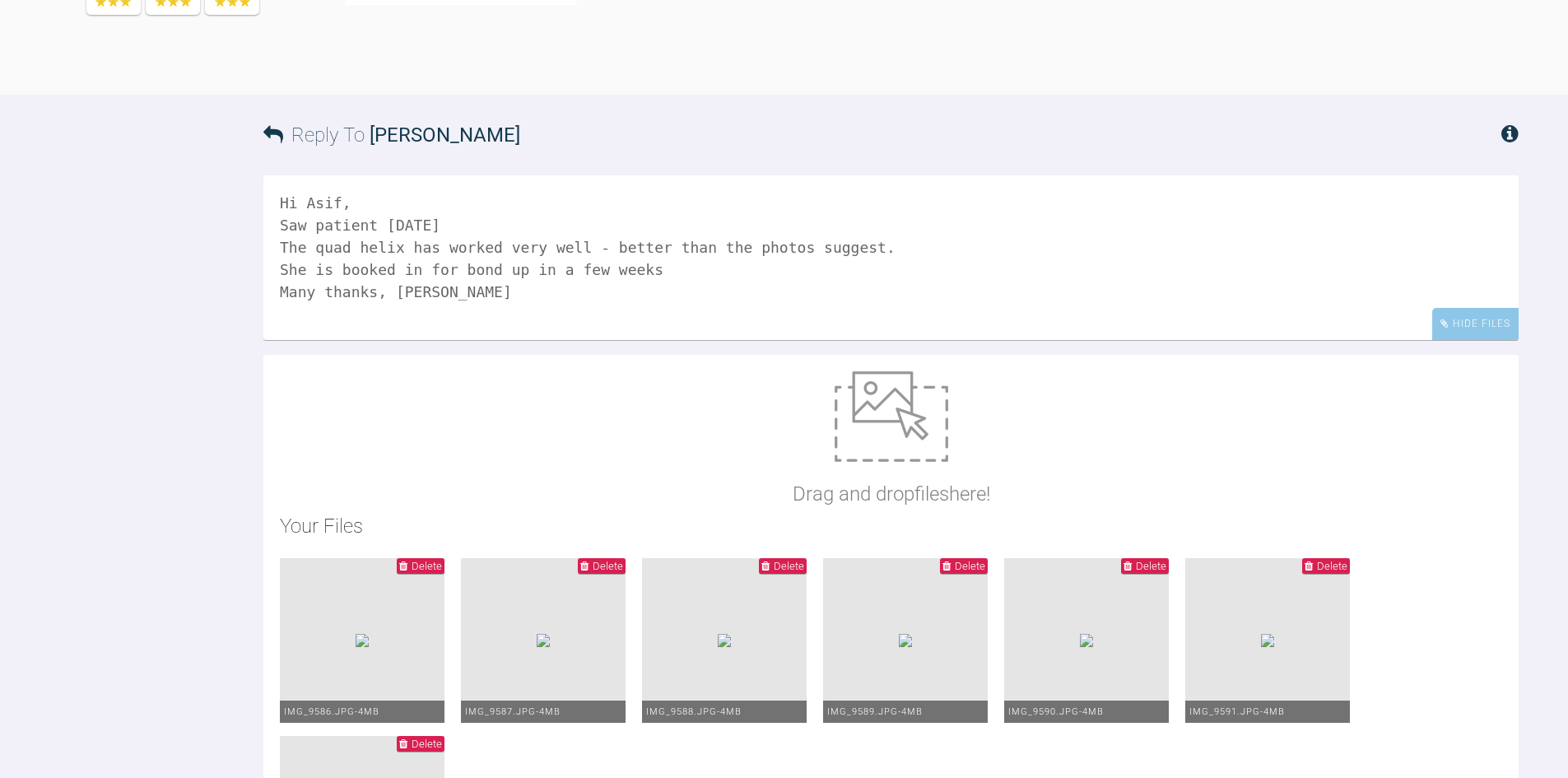
scroll to position [5053, 0]
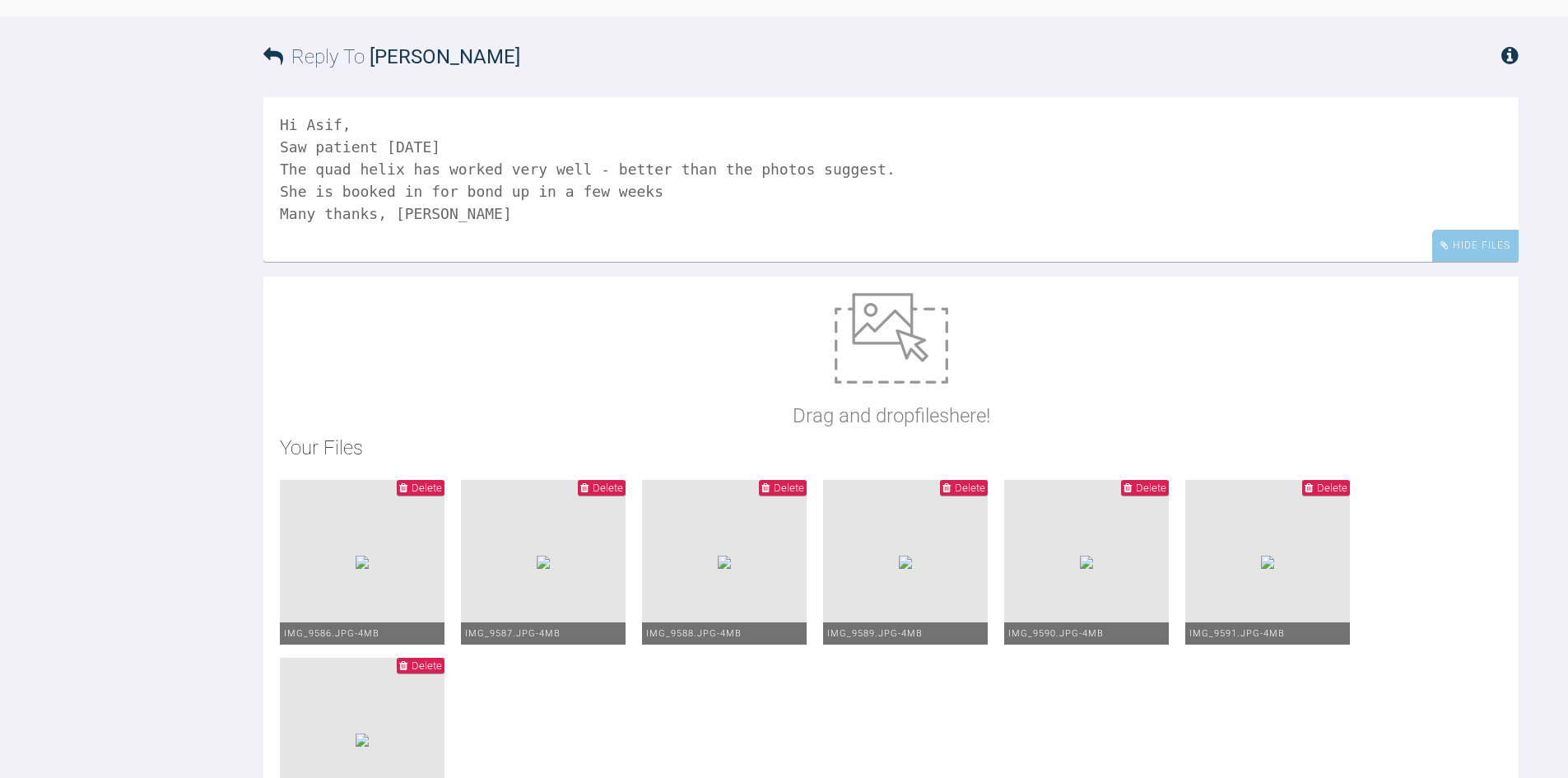
click at [665, 262] on textarea "Hi Asif, Saw patient [DATE] The quad helix has worked very well - better than t…" at bounding box center [891, 180] width 1256 height 164
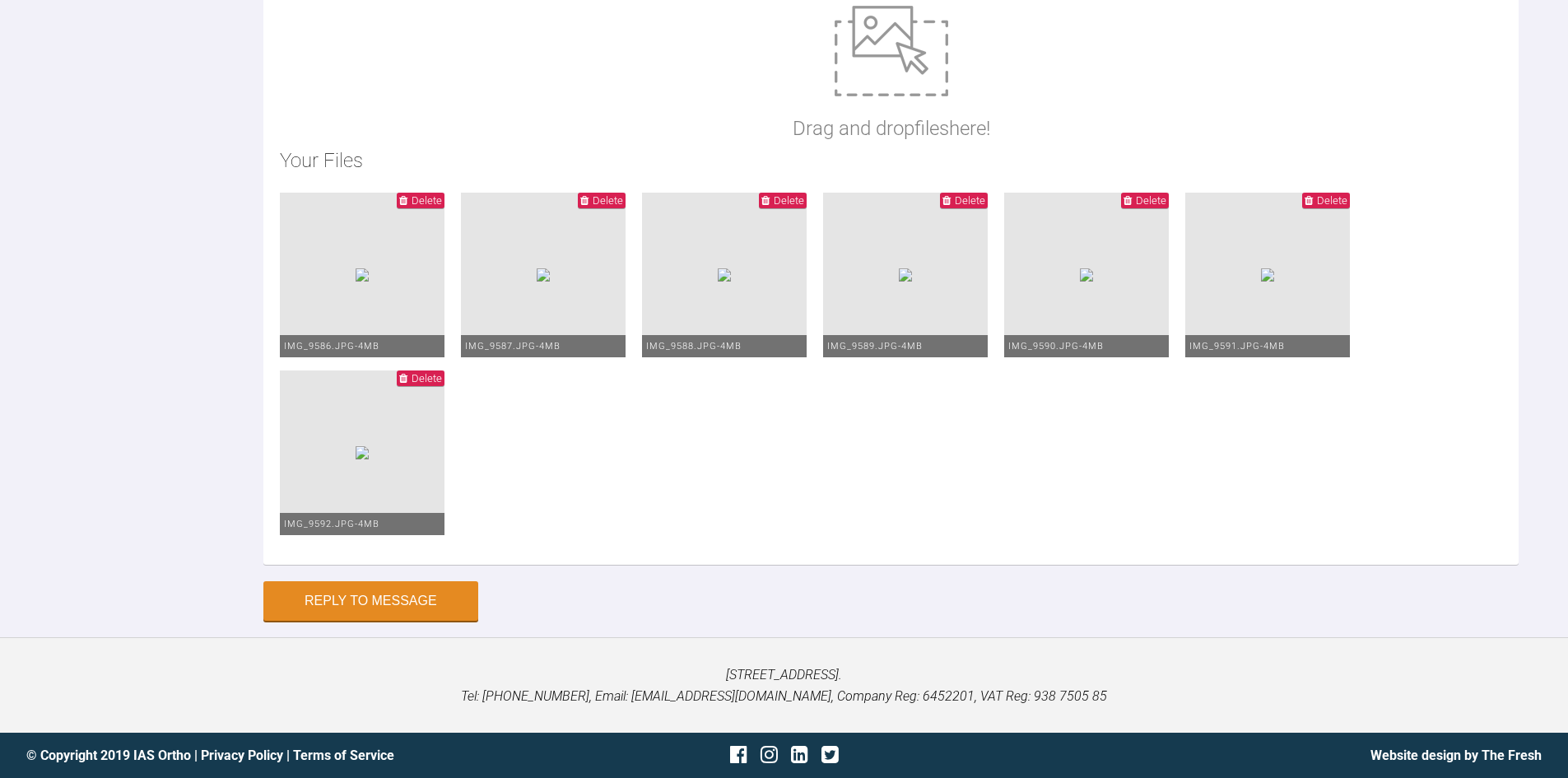
scroll to position [5230, 0]
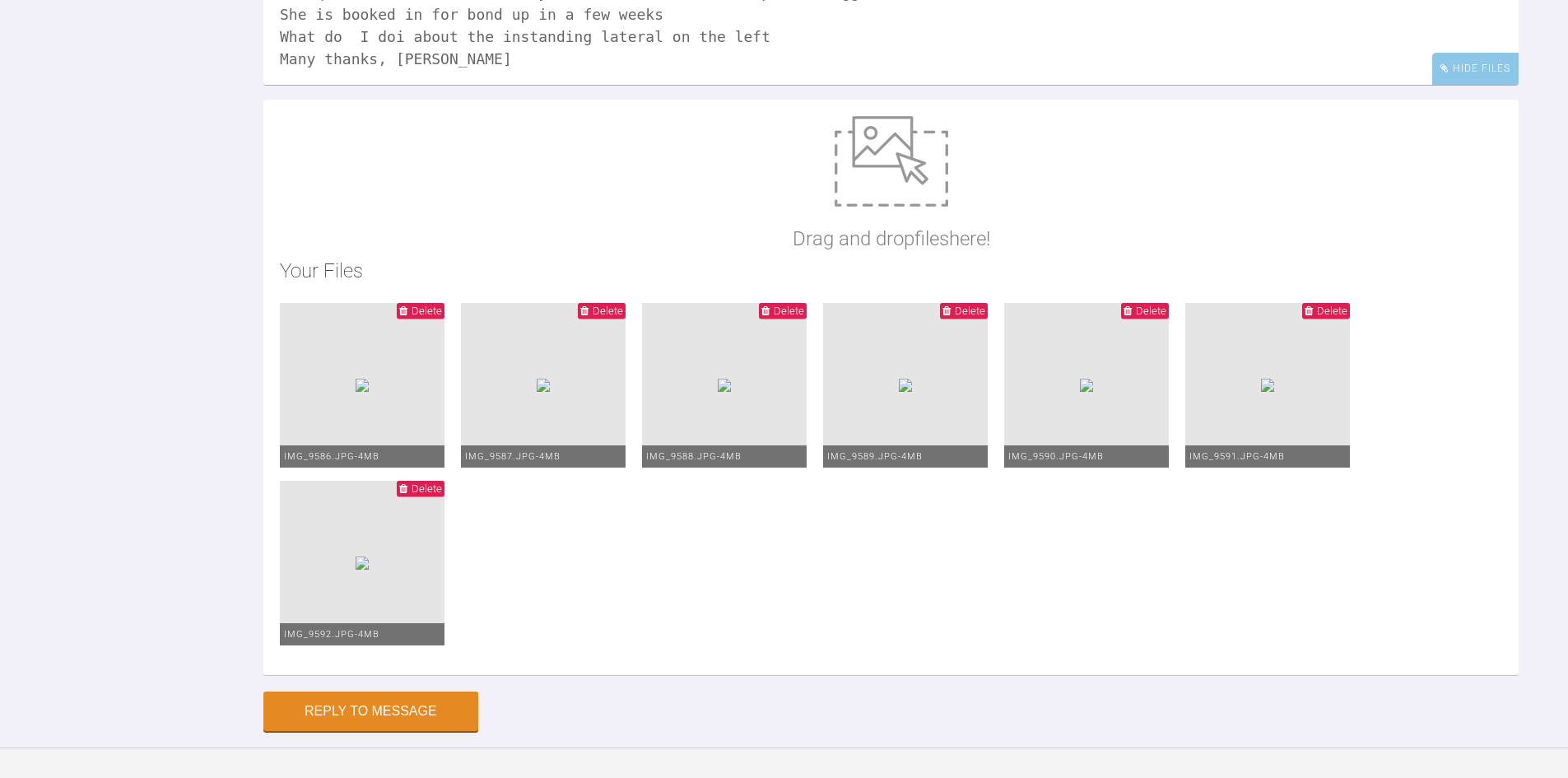
click at [395, 85] on textarea "Hi Asif, Saw patient [DATE] The quad helix has worked very well - better than t…" at bounding box center [891, 3] width 1256 height 164
click at [725, 85] on textarea "Hi Asif, Saw patient [DATE] The quad helix has worked very well - better than t…" at bounding box center [891, 3] width 1256 height 164
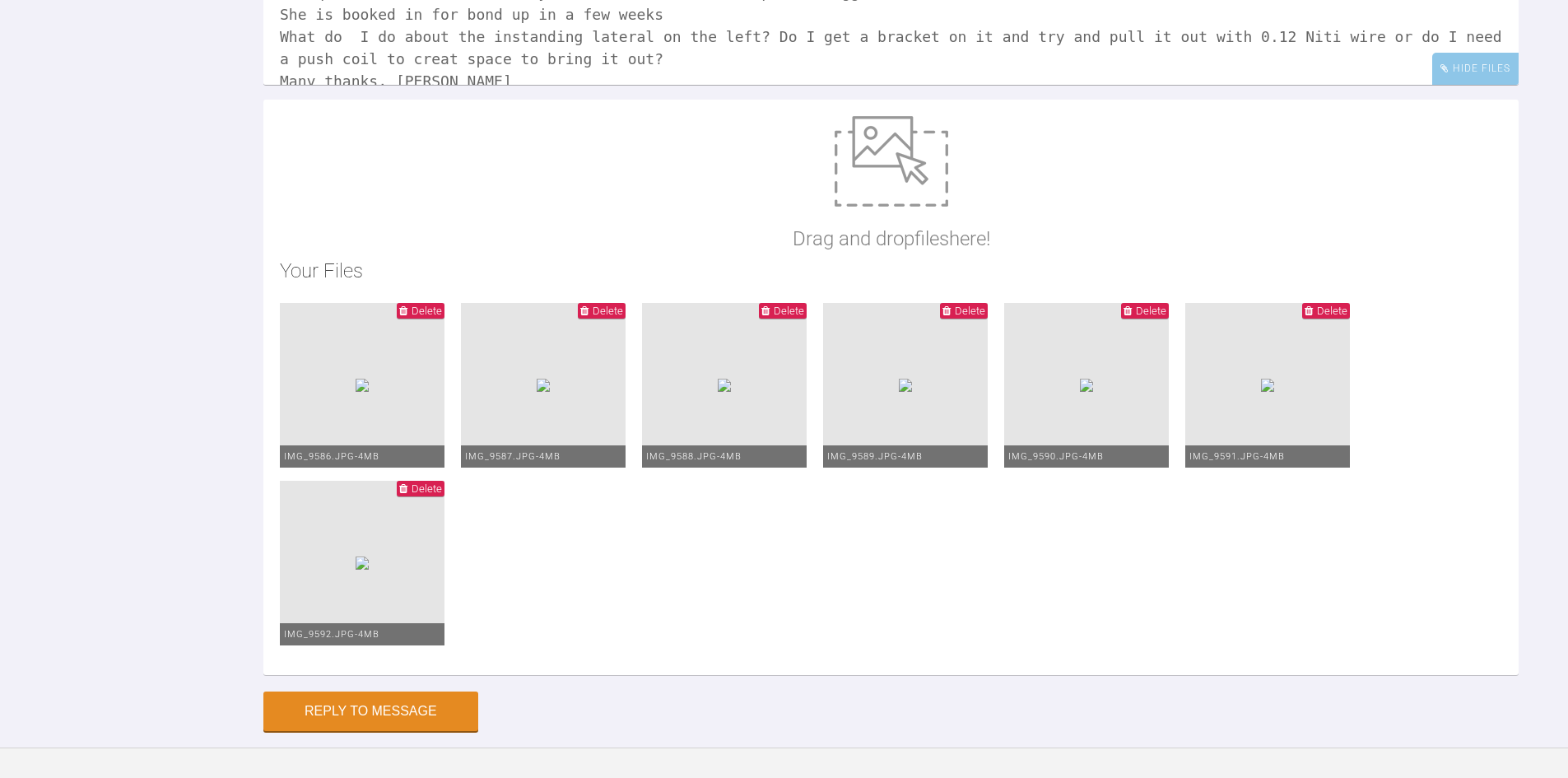
click at [388, 85] on textarea "Hi Asif, Saw patient [DATE] The quad helix has worked very well - better than t…" at bounding box center [891, 3] width 1256 height 164
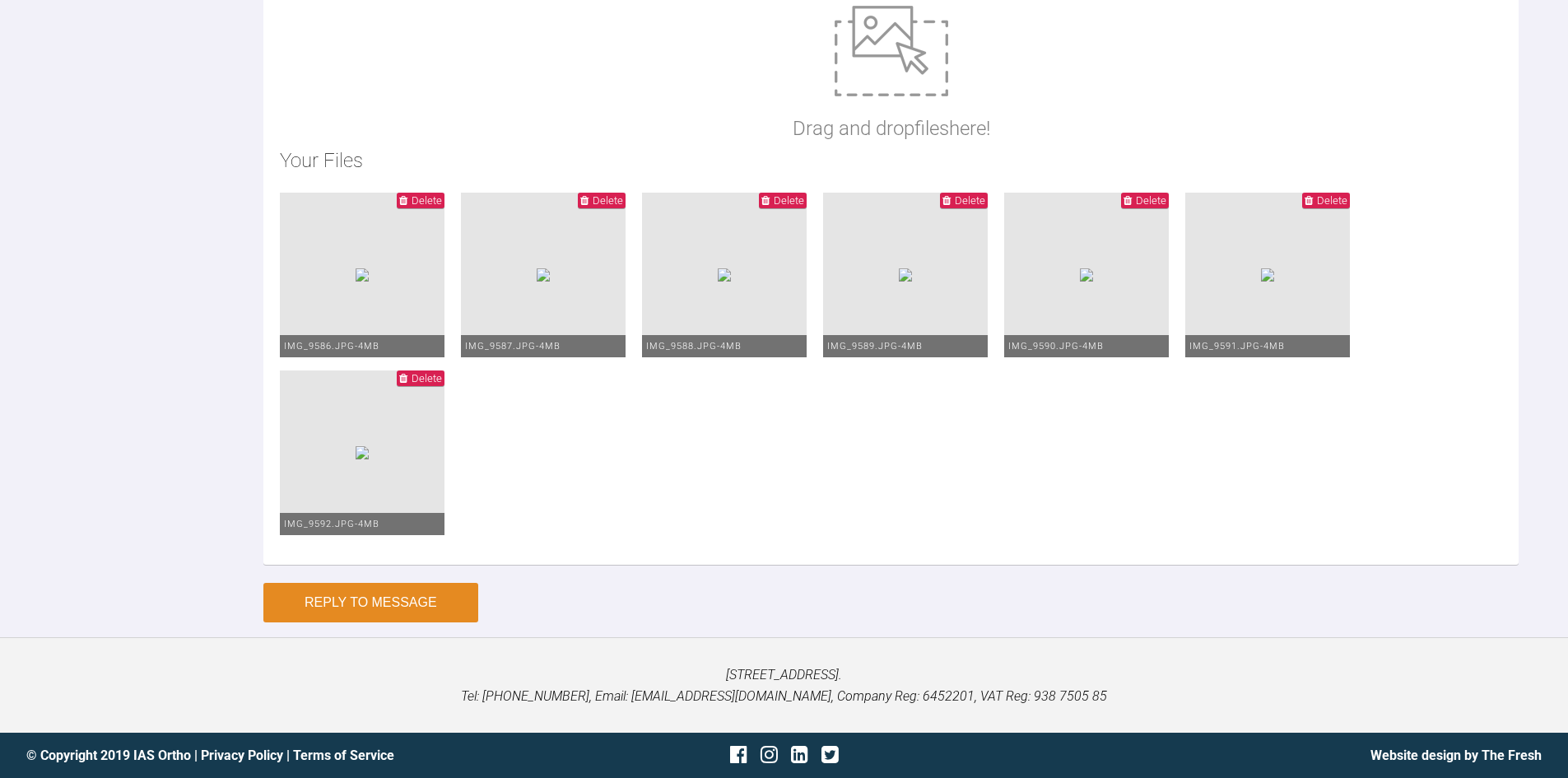
type textarea "Hi Asif, Saw patient [DATE] The quad helix has worked very well - better than t…"
click at [410, 603] on button "Reply to Message" at bounding box center [370, 603] width 215 height 39
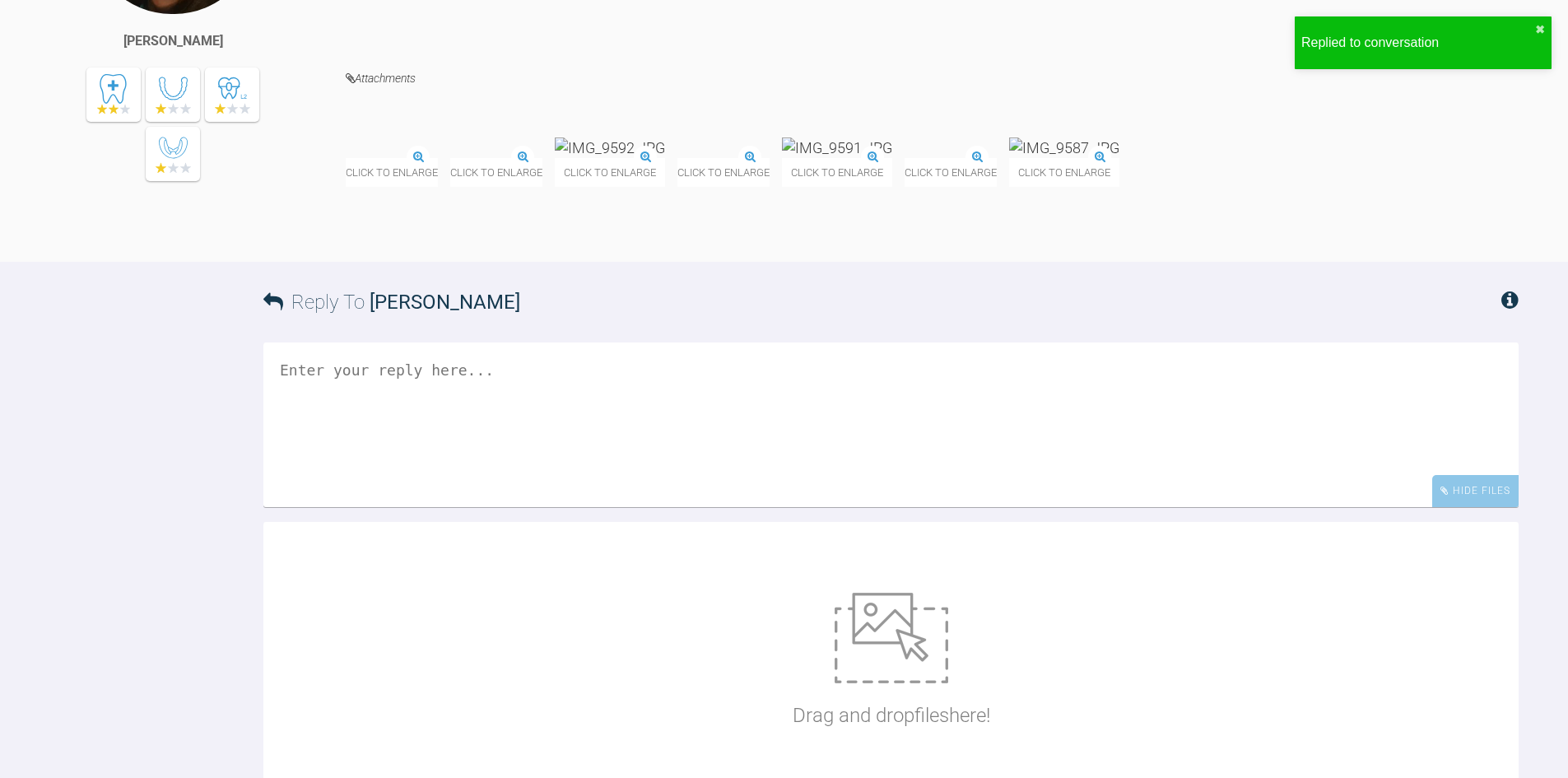
scroll to position [5660, 0]
